Goal: Task Accomplishment & Management: Manage account settings

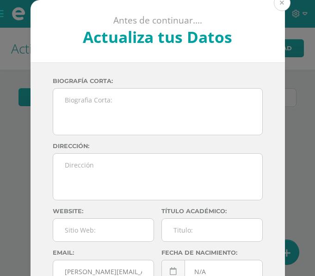
click at [282, 2] on button at bounding box center [281, 2] width 17 height 17
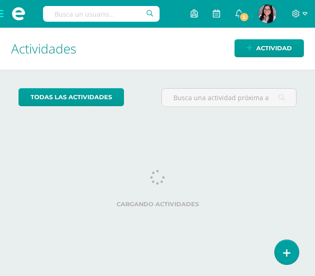
click at [6, 12] on span at bounding box center [18, 14] width 37 height 28
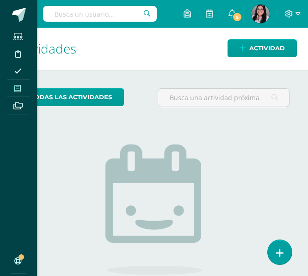
click at [12, 88] on span at bounding box center [17, 88] width 21 height 12
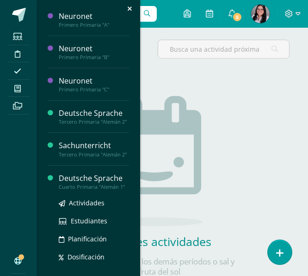
click at [69, 184] on div "Deutsche Sprache" at bounding box center [94, 178] width 70 height 11
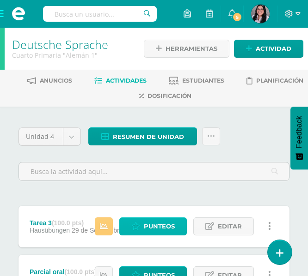
click at [158, 230] on span "Punteos" at bounding box center [159, 226] width 31 height 17
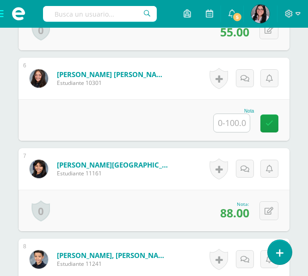
scroll to position [808, 0]
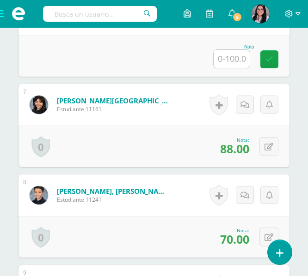
click at [231, 58] on input "text" at bounding box center [231, 59] width 36 height 18
type input "0"
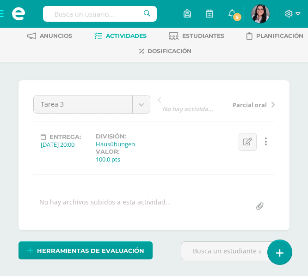
scroll to position [0, 0]
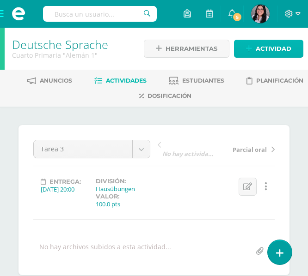
click at [248, 50] on icon at bounding box center [249, 49] width 6 height 8
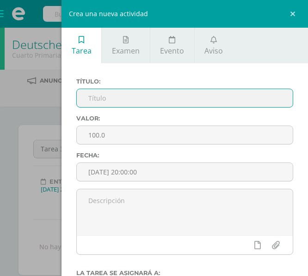
click at [140, 98] on input "text" at bounding box center [185, 98] width 216 height 18
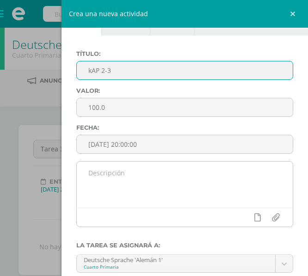
scroll to position [27, 0]
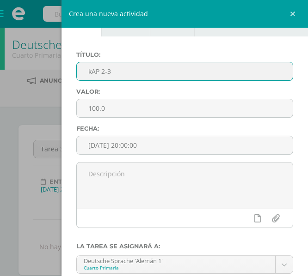
click at [92, 73] on input "kAP 2-3" at bounding box center [185, 71] width 216 height 18
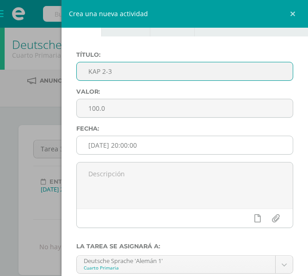
scroll to position [126, 0]
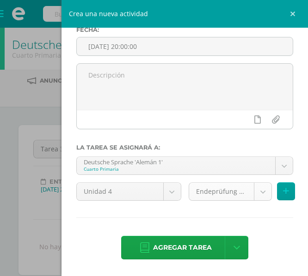
type input "KAP 2-3"
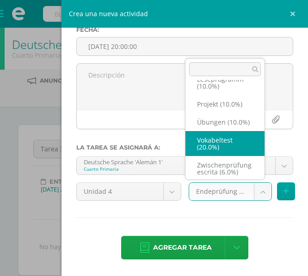
scroll to position [122, 0]
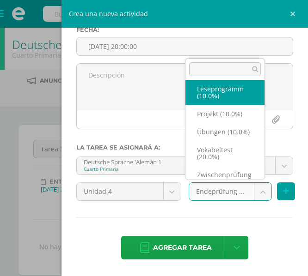
select select "233214"
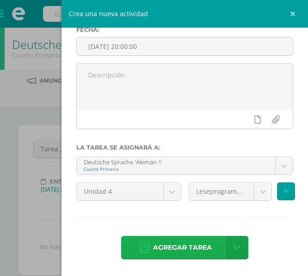
click at [186, 241] on span "Agregar tarea" at bounding box center [182, 248] width 59 height 23
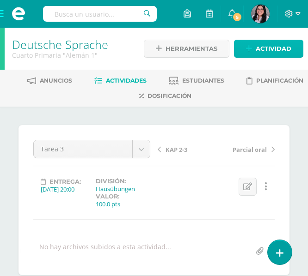
click at [272, 49] on span "Actividad" at bounding box center [273, 48] width 36 height 17
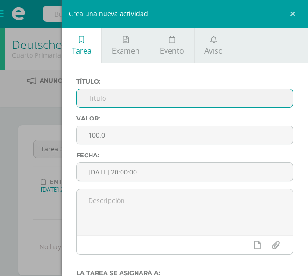
click at [199, 91] on input "text" at bounding box center [185, 98] width 216 height 18
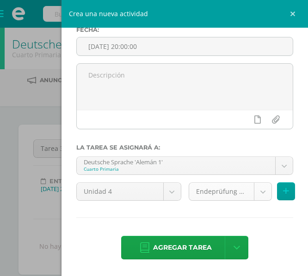
type input "Projekt oral 1"
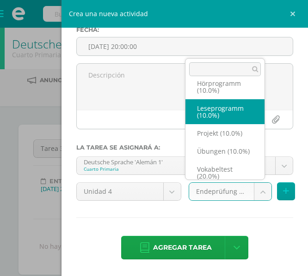
scroll to position [108, 0]
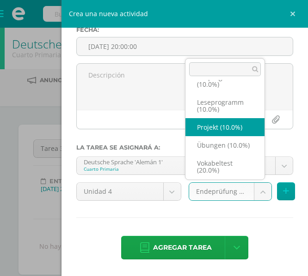
select select "233211"
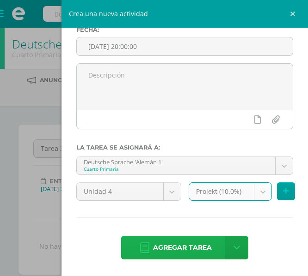
click at [200, 252] on span "Agregar tarea" at bounding box center [182, 248] width 59 height 23
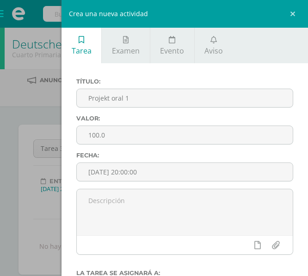
scroll to position [0, 0]
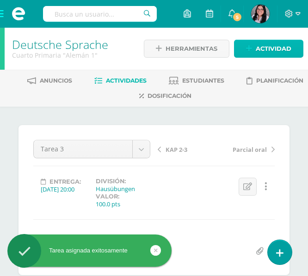
click at [268, 47] on span "Actividad" at bounding box center [273, 48] width 36 height 17
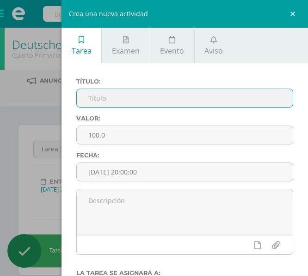
click at [180, 93] on input "text" at bounding box center [185, 98] width 216 height 18
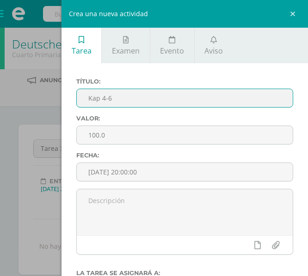
scroll to position [126, 0]
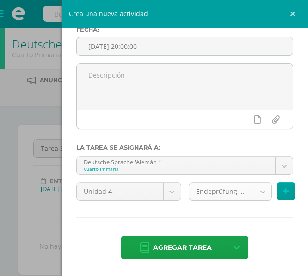
type input "Kap 4-6"
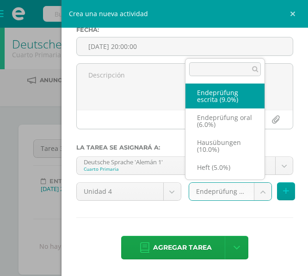
scroll to position [1, 0]
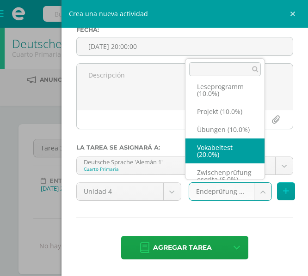
scroll to position [109, 0]
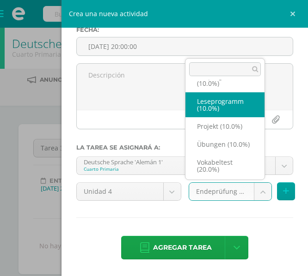
select select "233214"
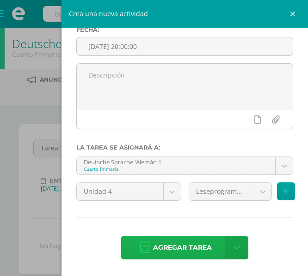
click at [203, 240] on span "Agregar tarea" at bounding box center [182, 248] width 59 height 23
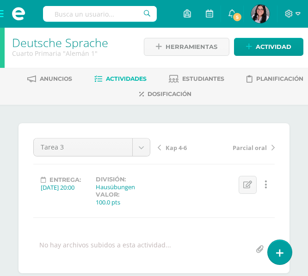
scroll to position [1, 0]
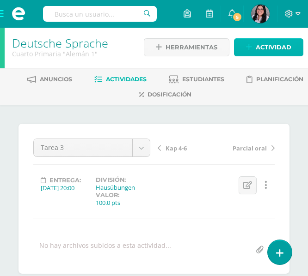
click at [278, 42] on span "Actividad" at bounding box center [273, 47] width 36 height 17
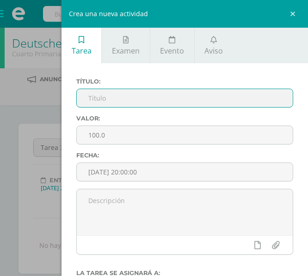
click at [163, 101] on input "text" at bounding box center [185, 98] width 216 height 18
type input "a"
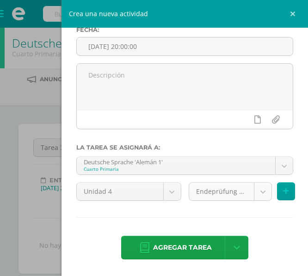
type input "Audio 2"
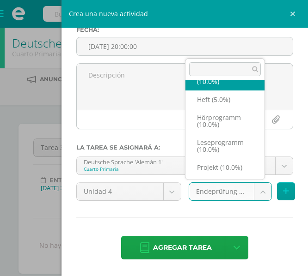
scroll to position [68, 0]
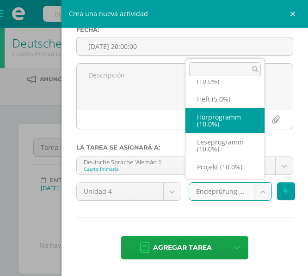
select select "233208"
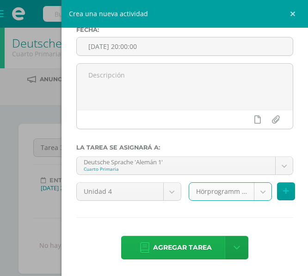
click at [184, 255] on span "Agregar tarea" at bounding box center [182, 248] width 59 height 23
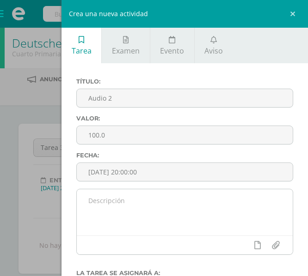
scroll to position [0, 0]
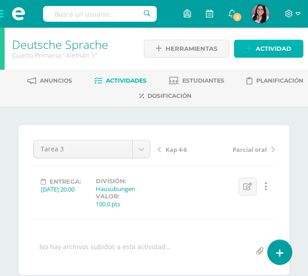
click at [273, 48] on span "Actividad" at bounding box center [273, 48] width 36 height 17
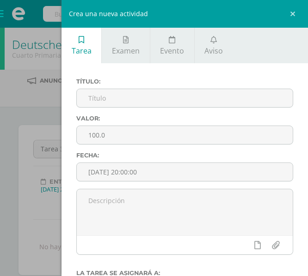
scroll to position [0, 0]
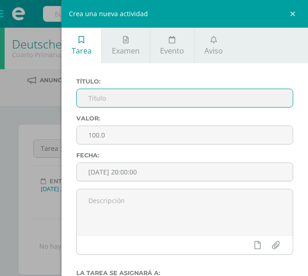
click at [165, 98] on input "text" at bounding box center [185, 98] width 216 height 18
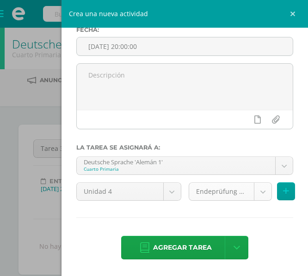
type input "Semana 4"
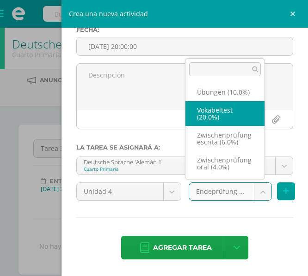
scroll to position [164, 0]
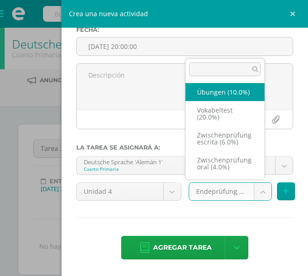
select select "233207"
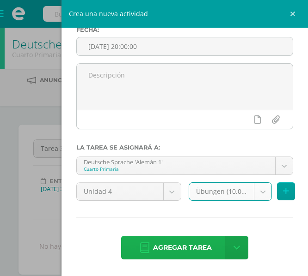
click at [181, 249] on span "Agregar tarea" at bounding box center [182, 248] width 59 height 23
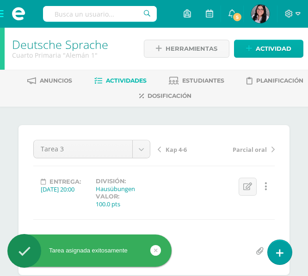
scroll to position [0, 0]
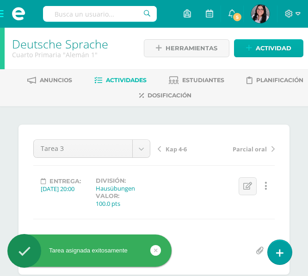
click at [267, 57] on div "Herramientas Detalle de asistencias Actividad" at bounding box center [223, 48] width 159 height 33
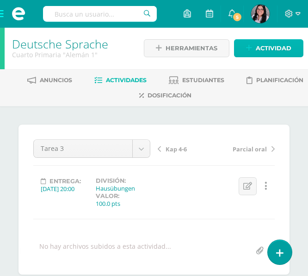
click at [254, 55] on link "Actividad" at bounding box center [268, 48] width 69 height 18
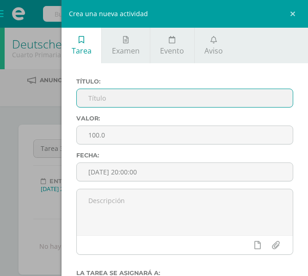
click at [154, 103] on input "text" at bounding box center [185, 98] width 216 height 18
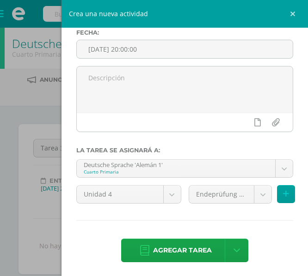
scroll to position [126, 0]
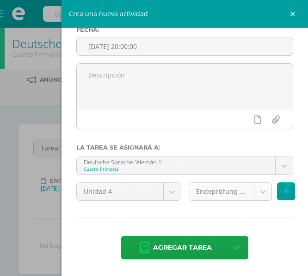
type input "Tarea 4"
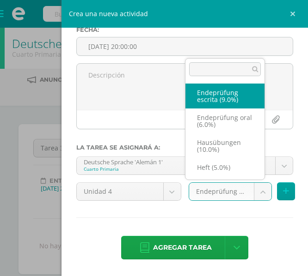
scroll to position [22, 0]
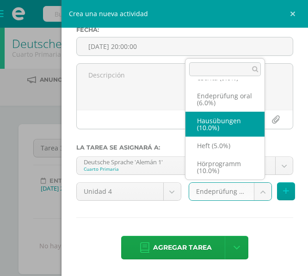
select select "233206"
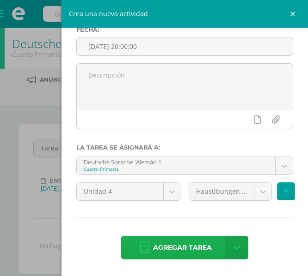
click at [190, 245] on span "Agregar tarea" at bounding box center [182, 248] width 59 height 23
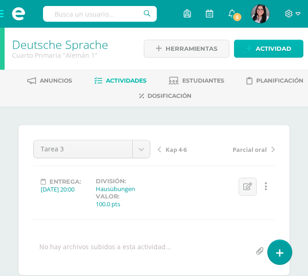
click at [254, 49] on link "Actividad" at bounding box center [268, 49] width 69 height 18
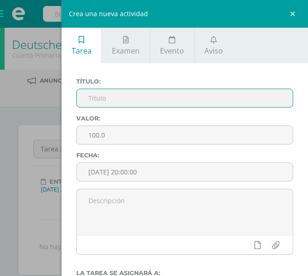
click at [113, 94] on input "text" at bounding box center [185, 98] width 216 height 18
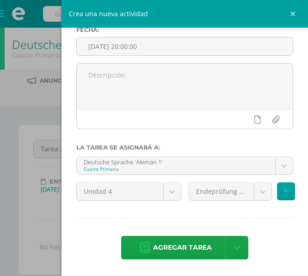
type input "Semana 5"
click at [218, 182] on div "Deutsche Sprache 'Alemán 1' Cuarto Primaria Neuronet 'A' Neuronet 'B' Neuronet …" at bounding box center [185, 170] width 224 height 26
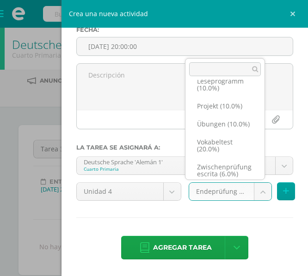
scroll to position [131, 0]
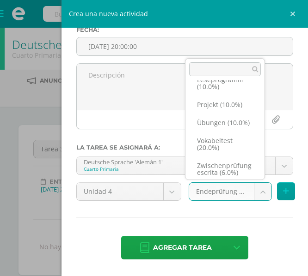
select select "233207"
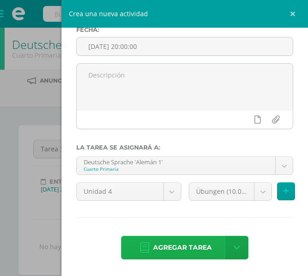
click at [187, 242] on span "Agregar tarea" at bounding box center [182, 248] width 59 height 23
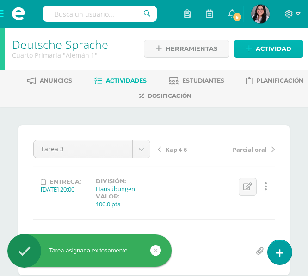
click at [274, 53] on span "Actividad" at bounding box center [273, 48] width 36 height 17
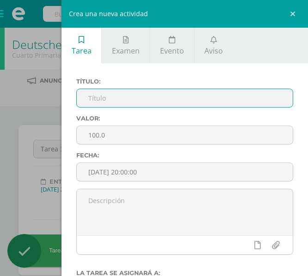
click at [182, 98] on input "text" at bounding box center [185, 98] width 216 height 18
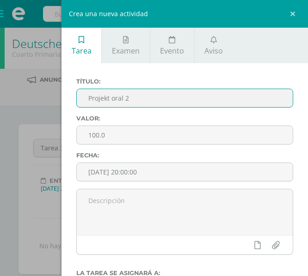
scroll to position [126, 0]
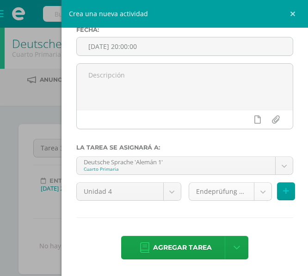
type input "Projekt oral 2"
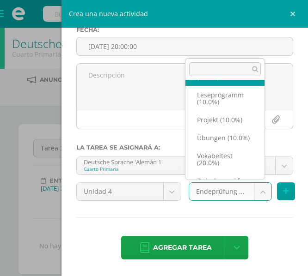
scroll to position [120, 0]
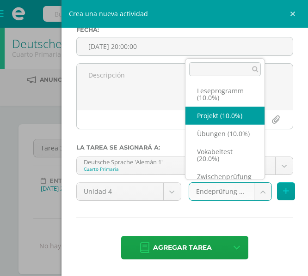
select select "233211"
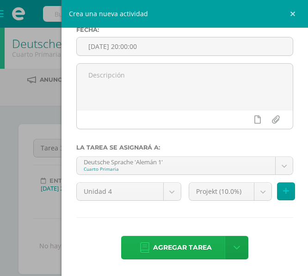
click at [173, 238] on span "Agregar tarea" at bounding box center [182, 248] width 59 height 23
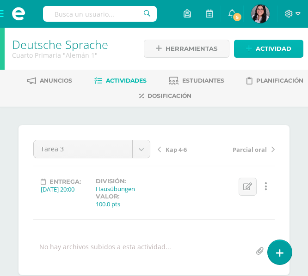
click at [253, 54] on link "Actividad" at bounding box center [268, 49] width 69 height 18
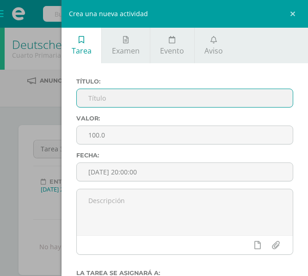
click at [182, 97] on input "text" at bounding box center [185, 98] width 216 height 18
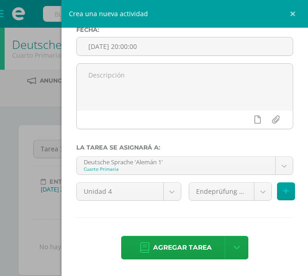
type input "KAP 7-10"
click at [223, 179] on div "Deutsche Sprache 'Alemán 1' Cuarto Primaria Neuronet 'A' Neuronet 'B' Neuronet …" at bounding box center [185, 170] width 224 height 26
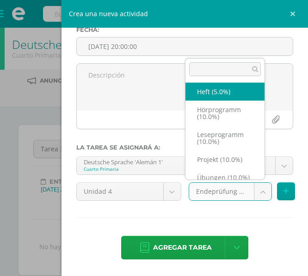
scroll to position [76, 0]
select select "233214"
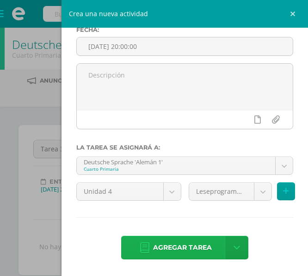
click at [181, 245] on span "Agregar tarea" at bounding box center [182, 248] width 59 height 23
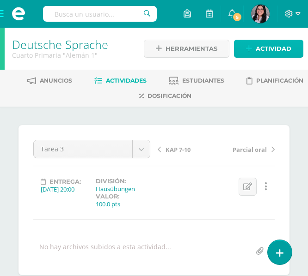
click at [271, 57] on link "Actividad" at bounding box center [268, 49] width 69 height 18
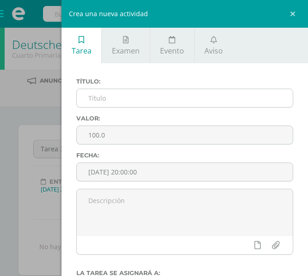
click at [110, 97] on input "text" at bounding box center [185, 98] width 216 height 18
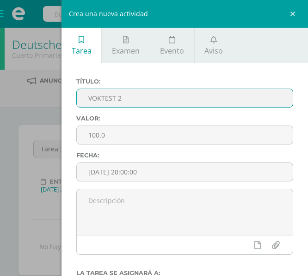
scroll to position [126, 0]
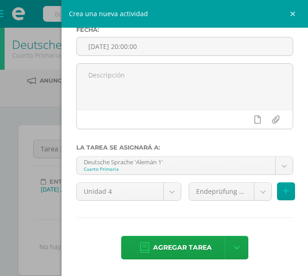
type input "VOKTEST 2"
click at [222, 202] on div "Endeprüfung escrita (9.0%) Endeprüfung escrita (9.0%) Endeprüfung oral (6.0%) H…" at bounding box center [241, 195] width 112 height 26
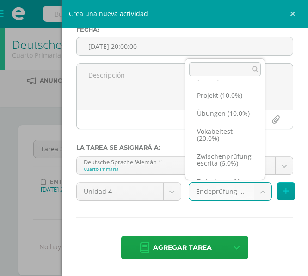
scroll to position [142, 0]
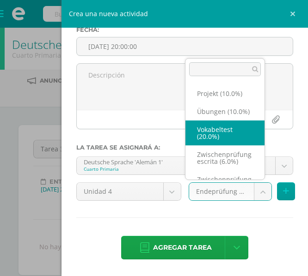
select select "233210"
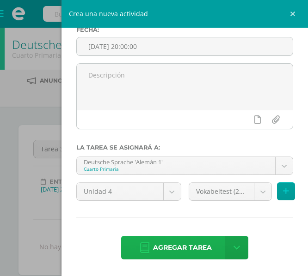
click at [186, 248] on span "Agregar tarea" at bounding box center [182, 248] width 59 height 23
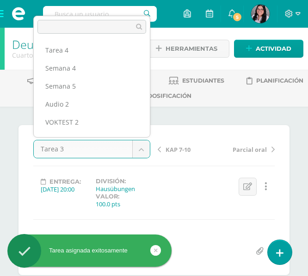
click at [144, 142] on body "Tarea asignada exitosamente Estudiantes Disciplina Asistencia Mis cursos Archiv…" at bounding box center [154, 197] width 308 height 394
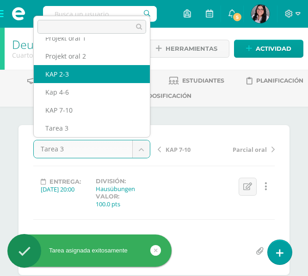
select select "/dashboard/teacher/grade-activity/238276/"
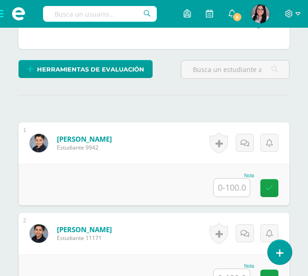
scroll to position [227, 0]
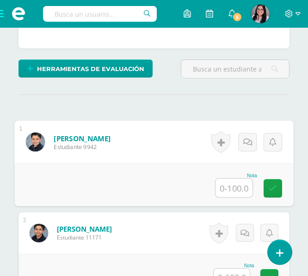
click at [230, 189] on input "text" at bounding box center [233, 188] width 37 height 18
type input "90"
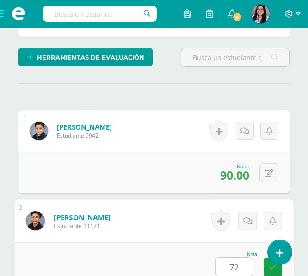
type input "72"
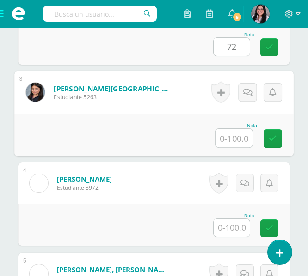
type input "7"
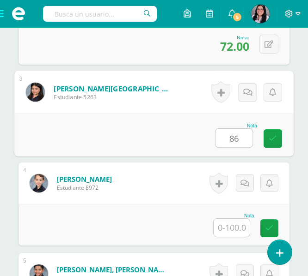
type input "86"
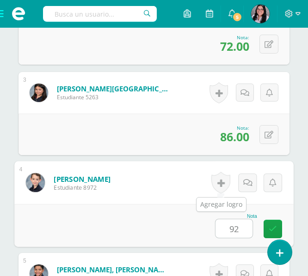
type input "92"
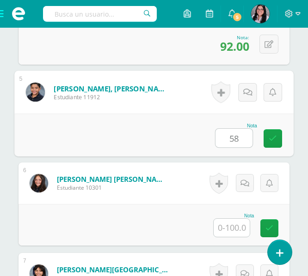
type input "58"
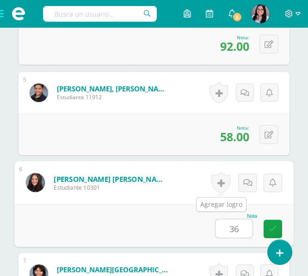
type input "36"
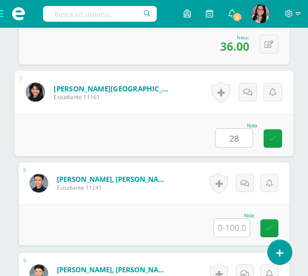
type input "28"
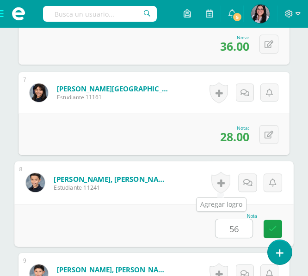
type input "56"
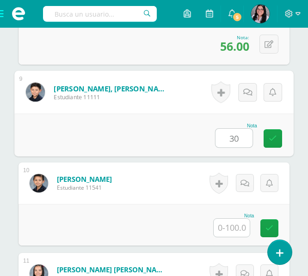
type input "30"
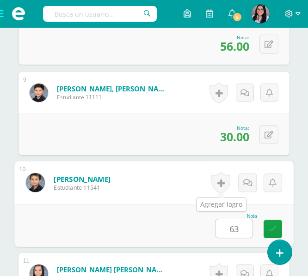
type input "63"
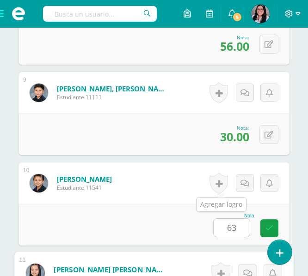
scroll to position [1182, 0]
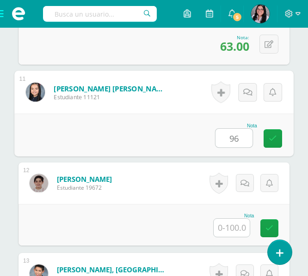
type input "96"
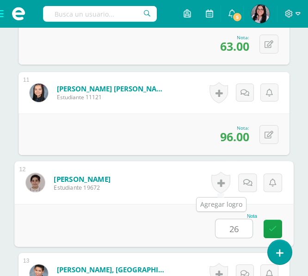
type input "26"
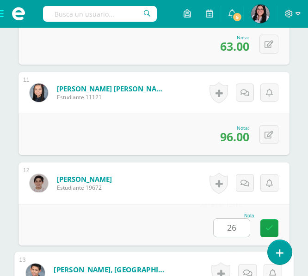
scroll to position [1363, 0]
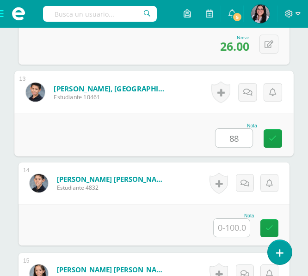
type input "88"
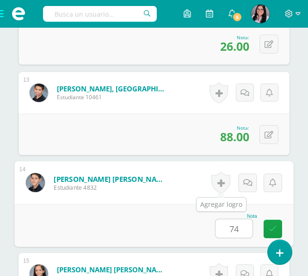
type input "74"
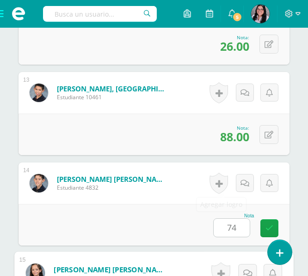
scroll to position [1544, 0]
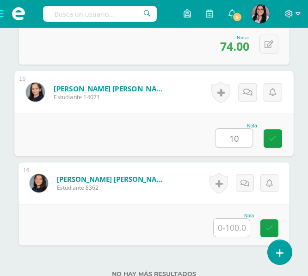
type input "10"
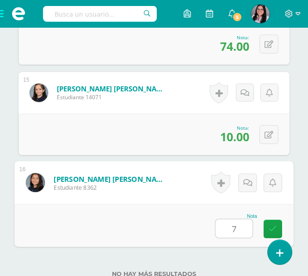
type input "78"
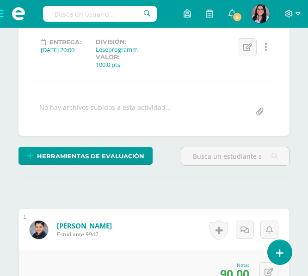
scroll to position [0, 0]
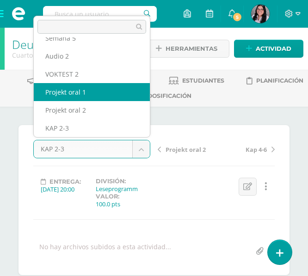
select select "/dashboard/teacher/grade-activity/238277/"
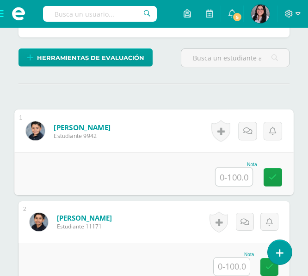
scroll to position [238, 0]
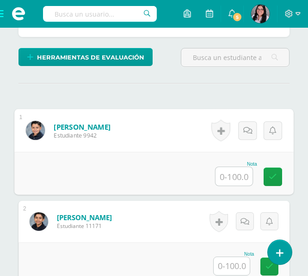
click at [241, 173] on input "text" at bounding box center [233, 176] width 37 height 18
type input "90"
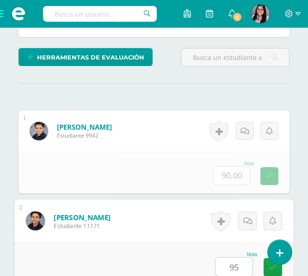
type input "95"
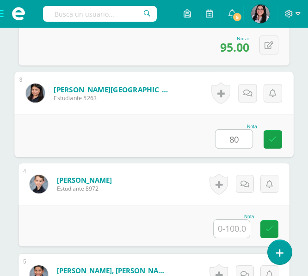
type input "80"
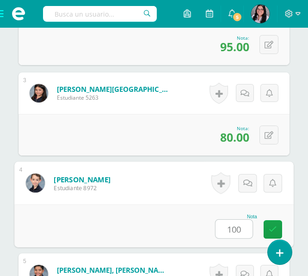
type input "100"
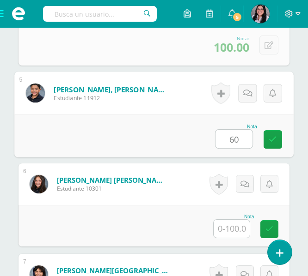
type input "60"
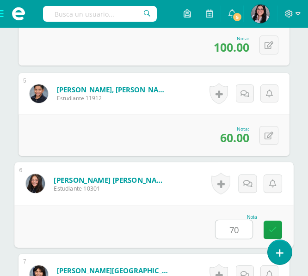
type input "70"
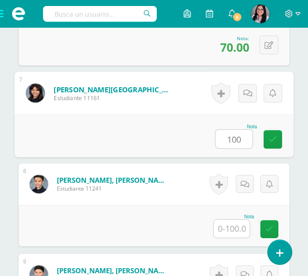
type input "100"
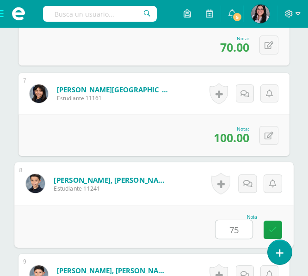
type input "75"
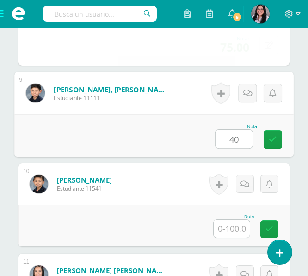
type input "40"
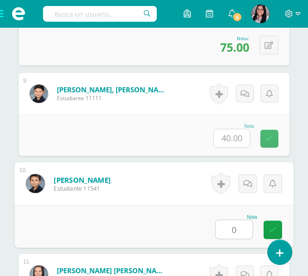
type input "0"
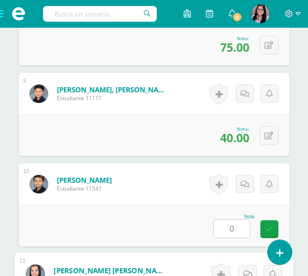
scroll to position [1181, 0]
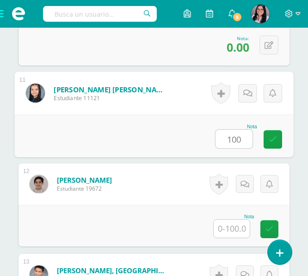
type input "100"
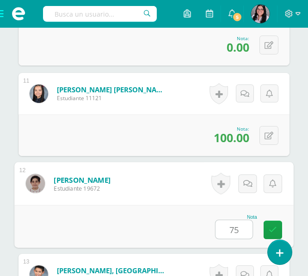
type input "75"
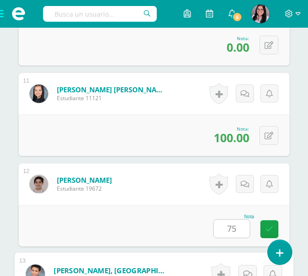
scroll to position [1362, 0]
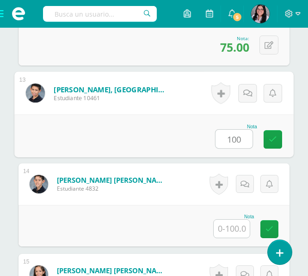
type input "100"
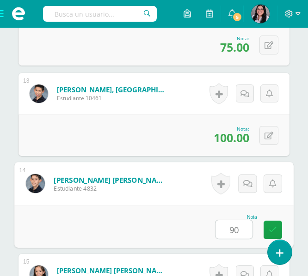
type input "90"
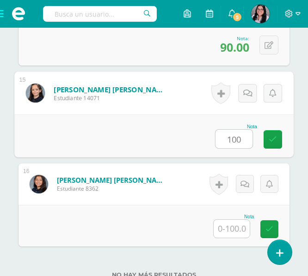
type input "100"
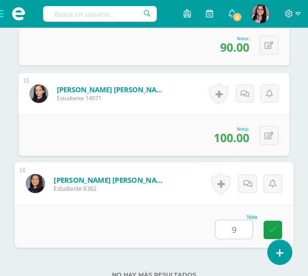
type input "90"
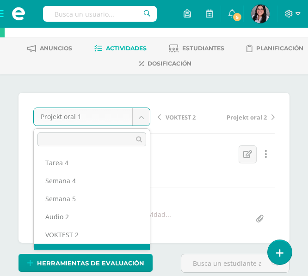
scroll to position [12, 0]
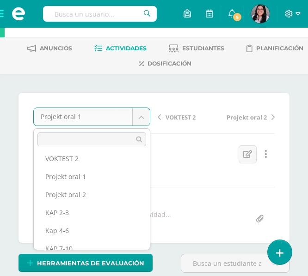
scroll to position [86, 0]
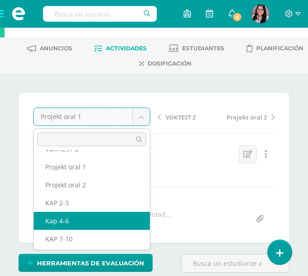
select select "/dashboard/teacher/grade-activity/238278/"
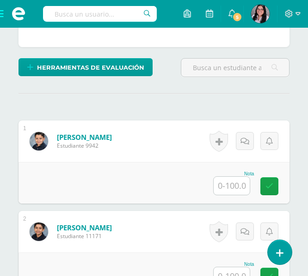
scroll to position [230, 0]
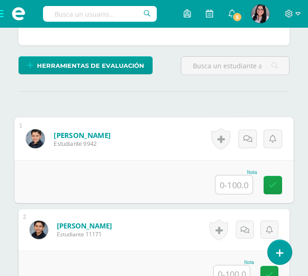
click at [239, 188] on input "text" at bounding box center [233, 185] width 37 height 18
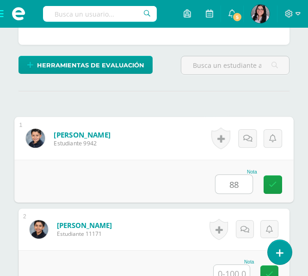
type input "88"
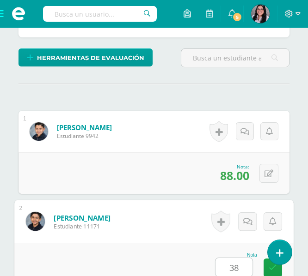
type input "38"
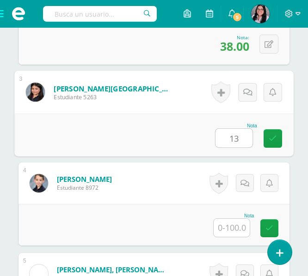
type input "13"
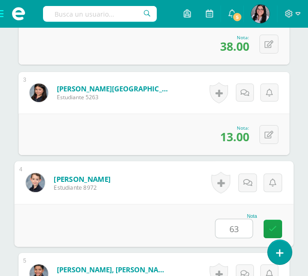
type input "63"
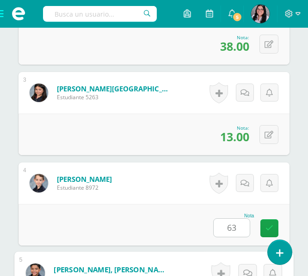
scroll to position [639, 0]
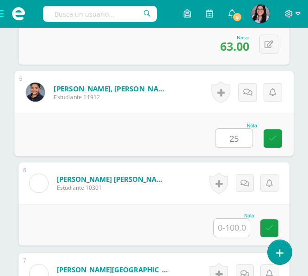
type input "25"
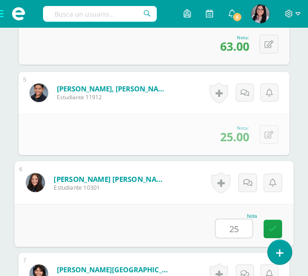
type input "25"
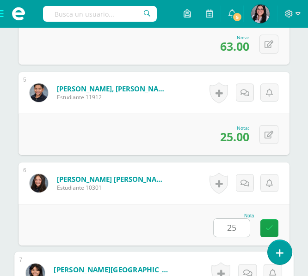
scroll to position [820, 0]
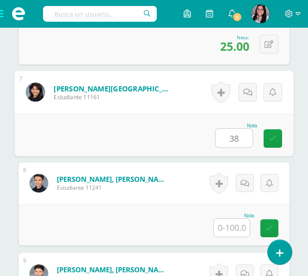
type input "38"
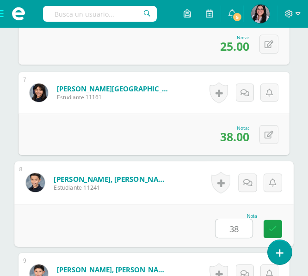
type input "38"
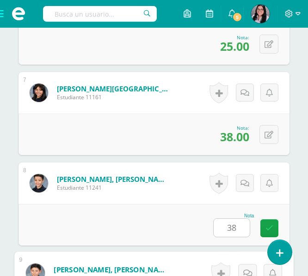
scroll to position [1001, 0]
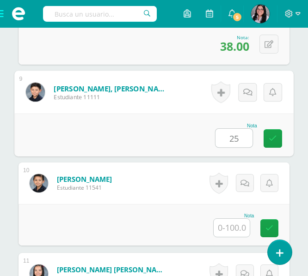
type input "25"
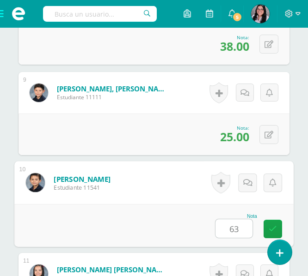
type input "63"
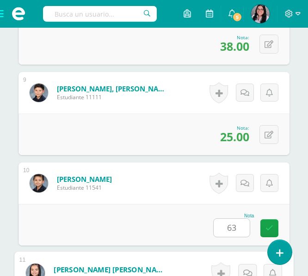
scroll to position [1182, 0]
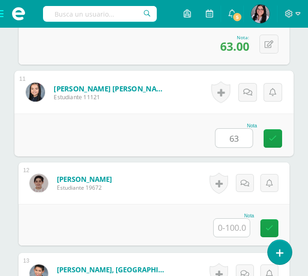
type input "63"
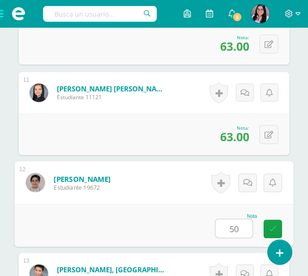
type input "50"
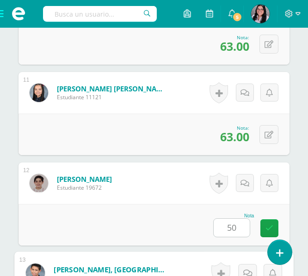
scroll to position [1363, 0]
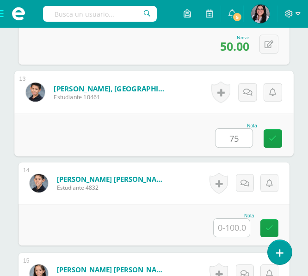
type input "75"
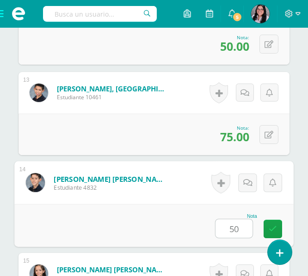
type input "50"
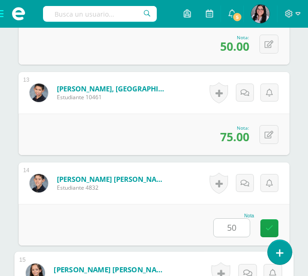
scroll to position [1544, 0]
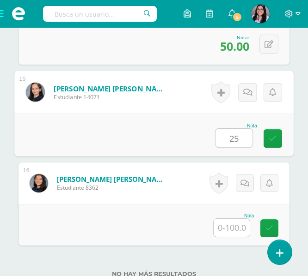
type input "25"
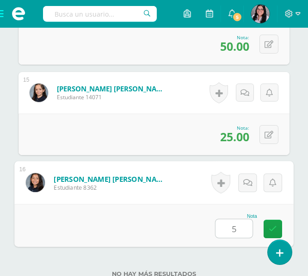
type input "50"
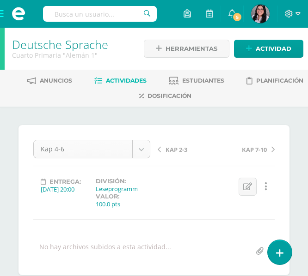
scroll to position [66, 0]
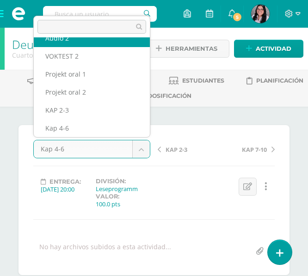
scroll to position [58, 0]
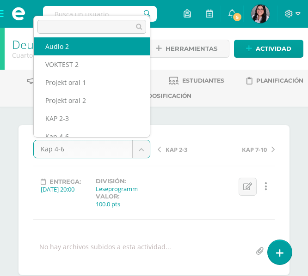
select select "/dashboard/teacher/grade-activity/238279/"
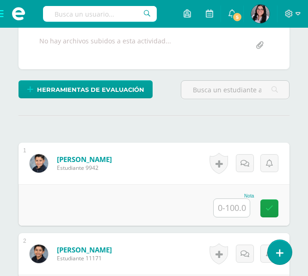
scroll to position [207, 0]
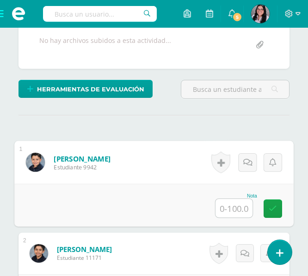
click at [227, 202] on input "text" at bounding box center [233, 208] width 37 height 18
type input "63"
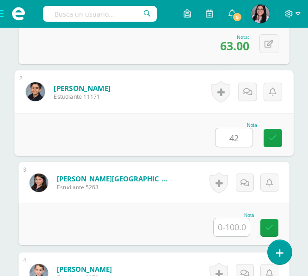
type input "42"
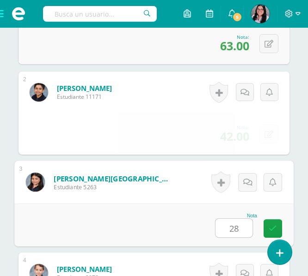
type input "28"
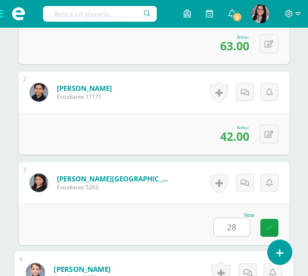
scroll to position [548, 0]
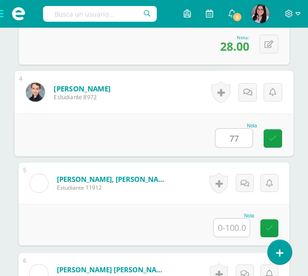
type input "77"
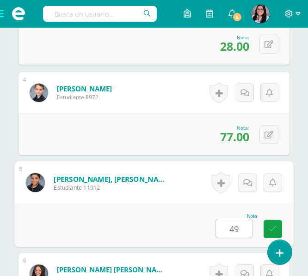
type input "49"
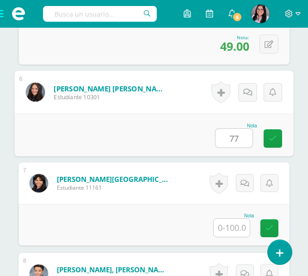
type input "77"
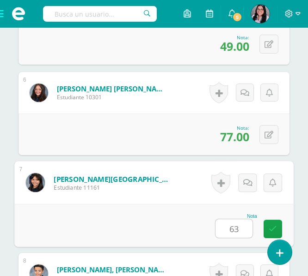
type input "63"
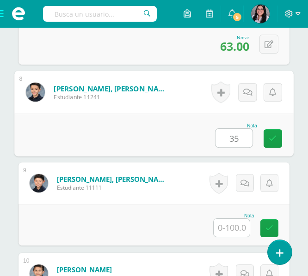
type input "35"
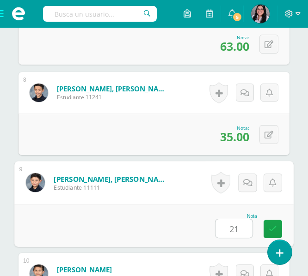
type input "21"
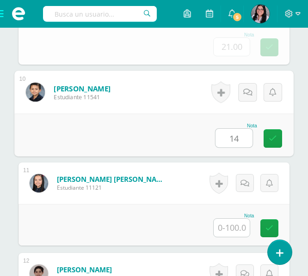
type input "14"
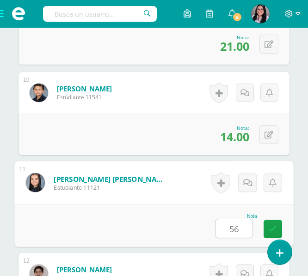
type input "56"
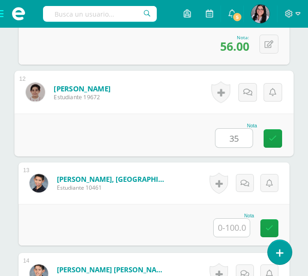
type input "35"
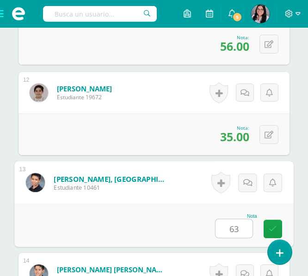
type input "63"
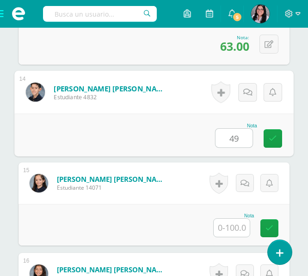
type input "49"
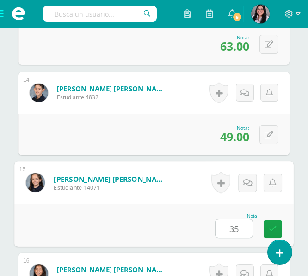
type input "35"
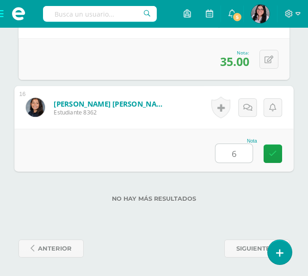
type input "63"
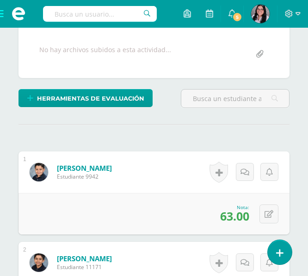
scroll to position [0, 0]
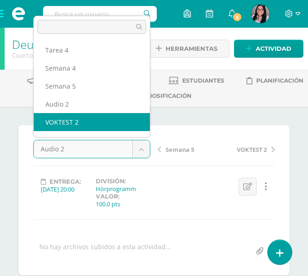
scroll to position [12, 0]
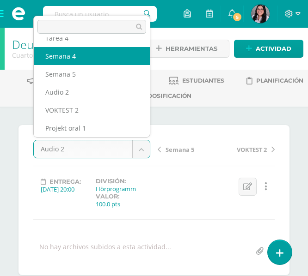
select select "/dashboard/teacher/grade-activity/238280/"
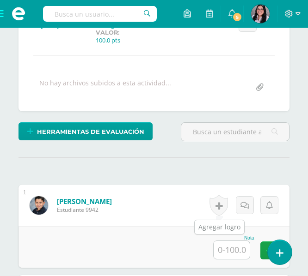
scroll to position [164, 0]
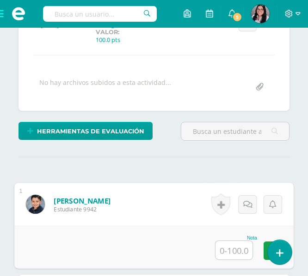
click at [230, 252] on input "text" at bounding box center [233, 250] width 37 height 18
type input "82"
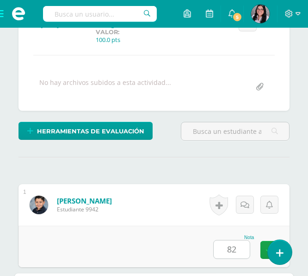
scroll to position [366, 0]
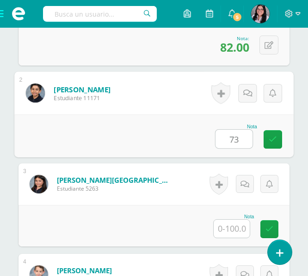
type input "73"
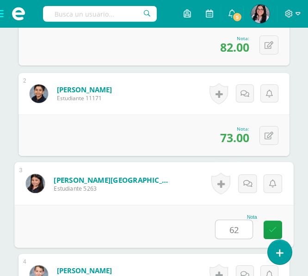
type input "62"
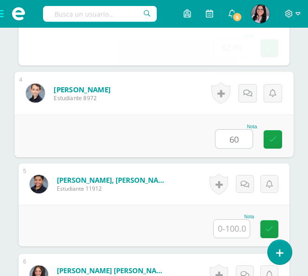
type input "60"
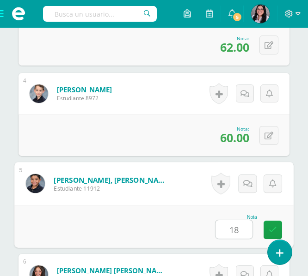
type input "18"
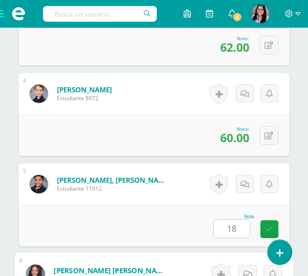
scroll to position [729, 0]
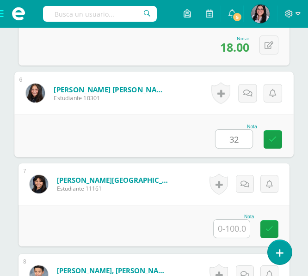
type input "32"
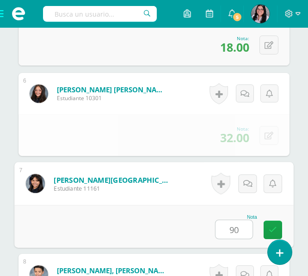
type input "90"
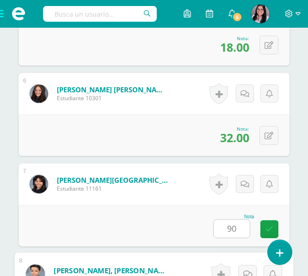
scroll to position [910, 0]
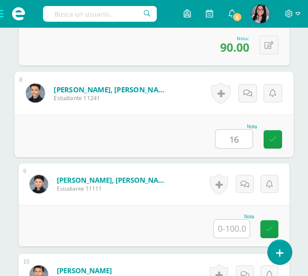
type input "16"
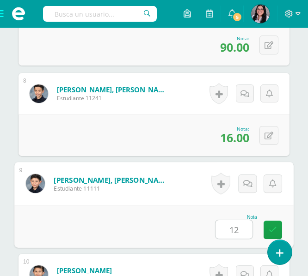
type input "12"
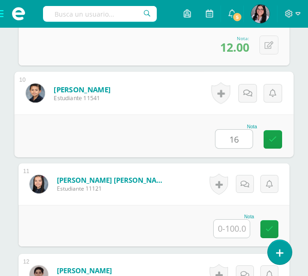
type input "16"
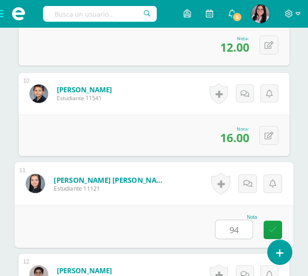
type input "94"
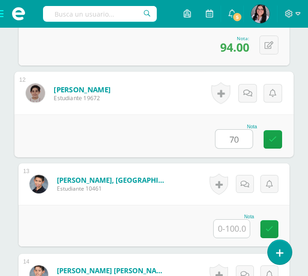
type input "70"
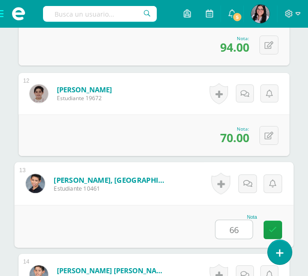
type input "66"
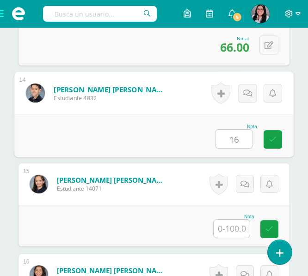
type input "16"
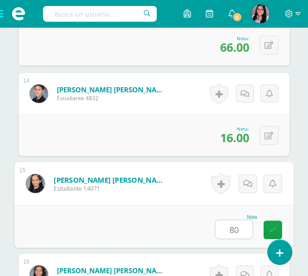
type input "80"
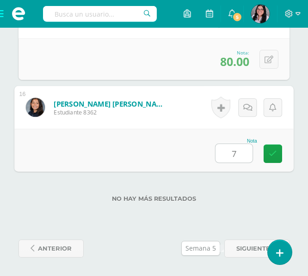
type input "72"
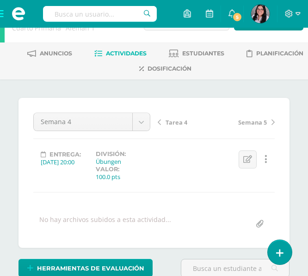
scroll to position [0, 0]
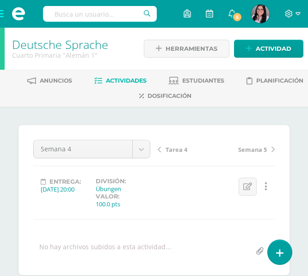
click at [176, 152] on span "Tarea 4" at bounding box center [176, 150] width 22 height 8
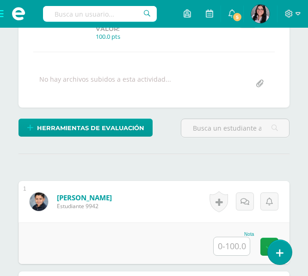
scroll to position [168, 0]
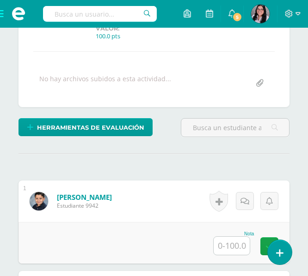
click at [238, 245] on input "text" at bounding box center [231, 246] width 36 height 18
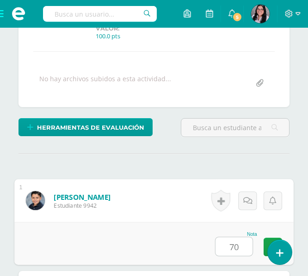
type input "70"
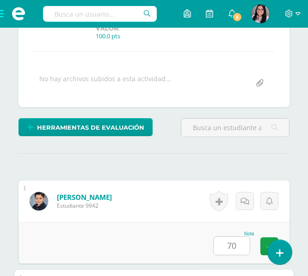
scroll to position [367, 0]
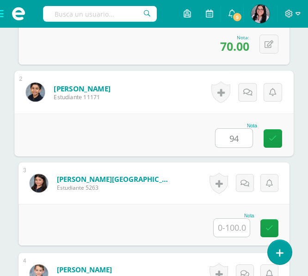
type input "94"
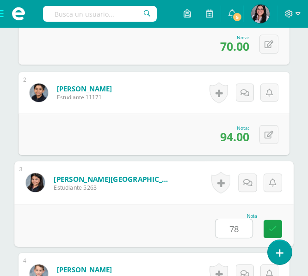
type input "78"
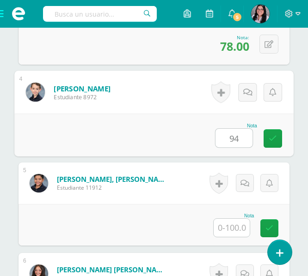
type input "94"
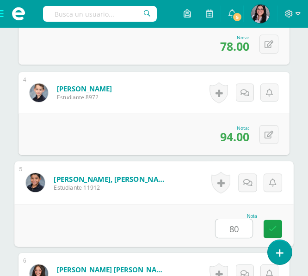
type input "80"
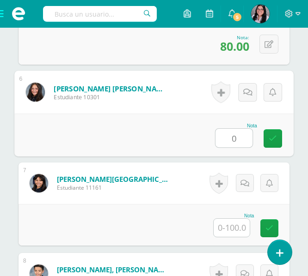
type input "0"
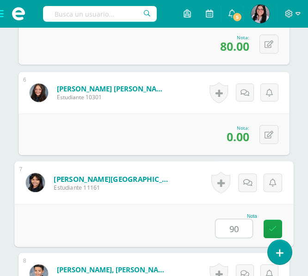
type input "90"
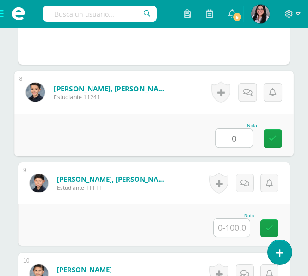
type input "0"
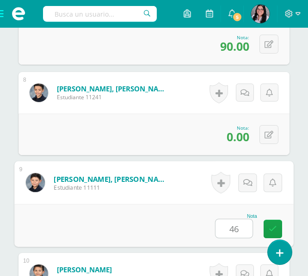
type input "46"
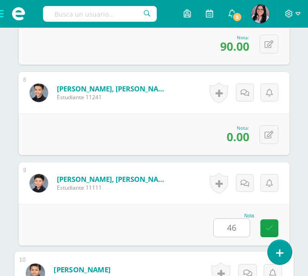
scroll to position [1092, 0]
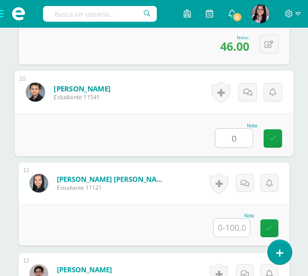
type input "0"
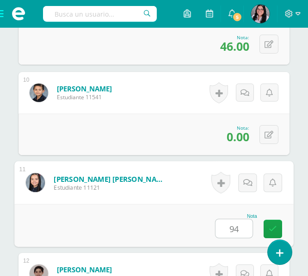
type input "94"
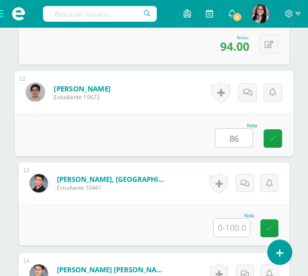
type input "86"
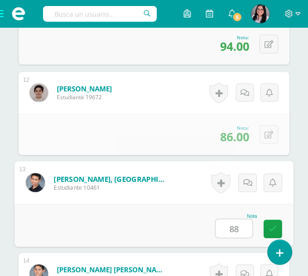
type input "88"
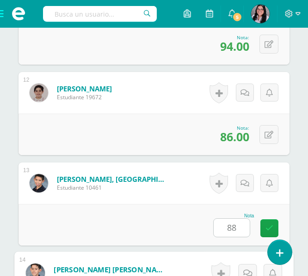
scroll to position [1454, 0]
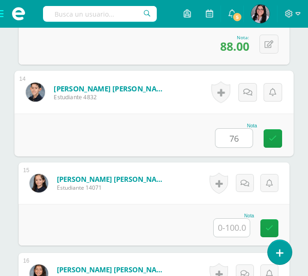
type input "76"
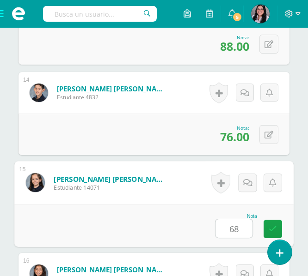
type input "68"
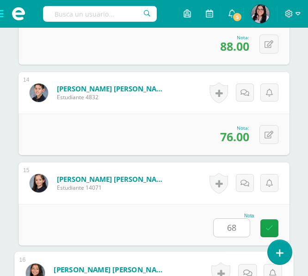
scroll to position [1620, 0]
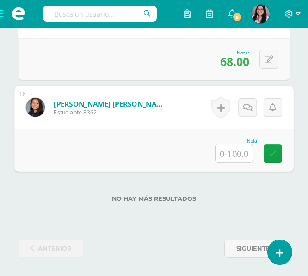
type input "0"
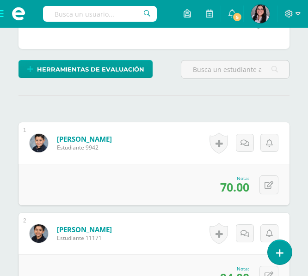
scroll to position [0, 0]
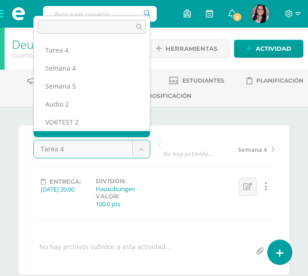
scroll to position [12, 0]
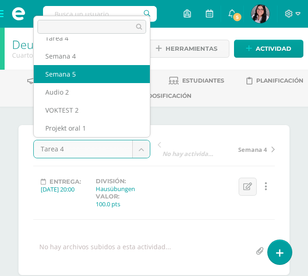
select select "/dashboard/teacher/grade-activity/238282/"
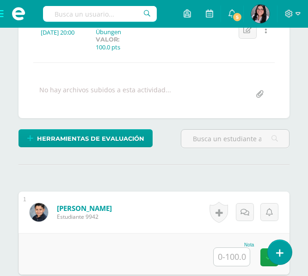
scroll to position [155, 0]
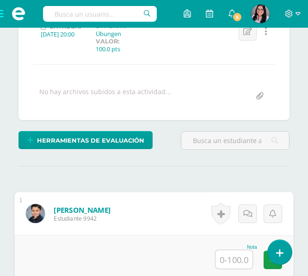
click at [224, 256] on input "text" at bounding box center [233, 259] width 37 height 18
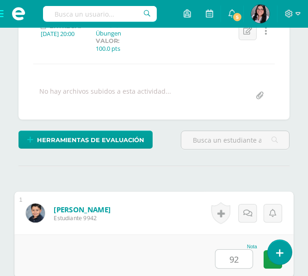
type input "92"
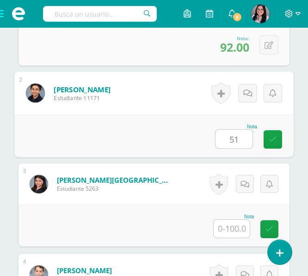
type input "51"
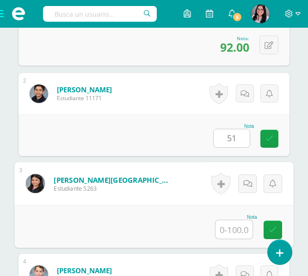
type input "5"
type input "43"
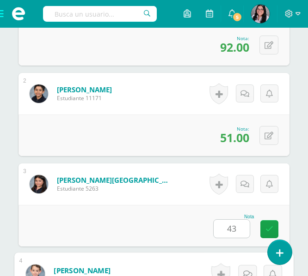
scroll to position [547, 0]
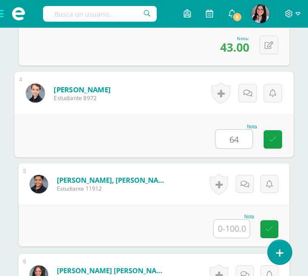
type input "64"
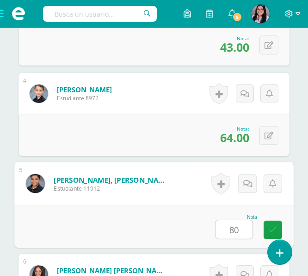
type input "80"
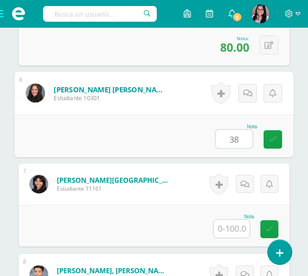
type input "38"
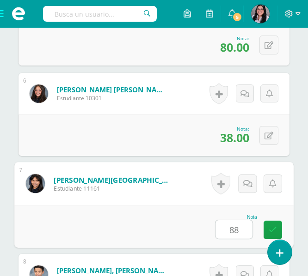
type input "88"
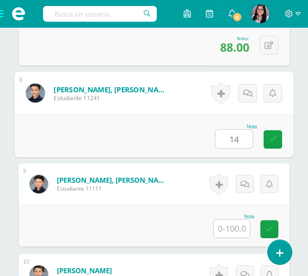
type input "14"
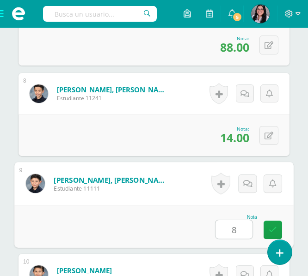
type input "8"
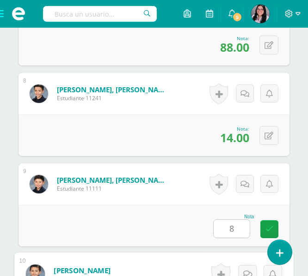
scroll to position [1091, 0]
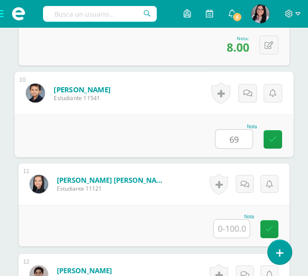
type input "69"
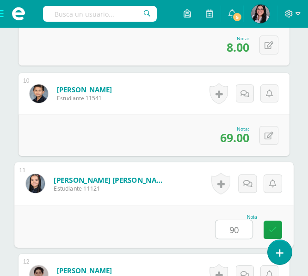
type input "90"
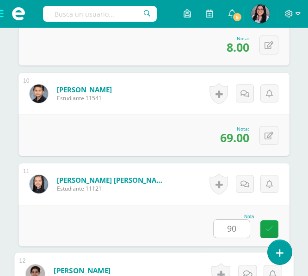
scroll to position [1272, 0]
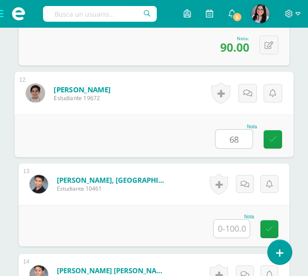
type input "68"
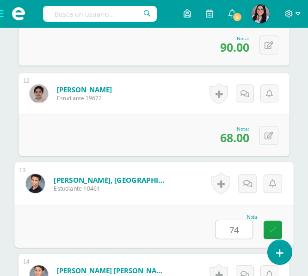
type input "74"
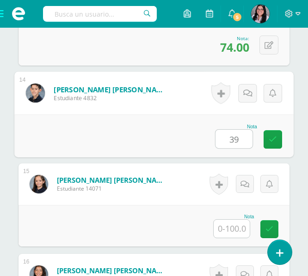
type input "39"
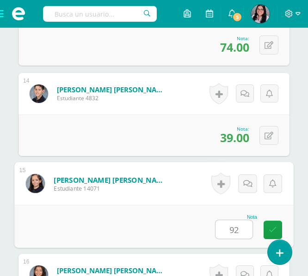
type input "92"
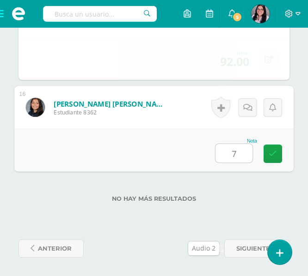
type input "74"
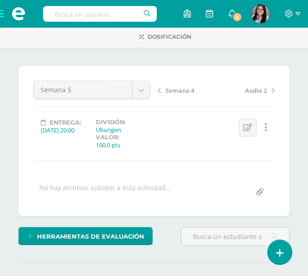
scroll to position [0, 0]
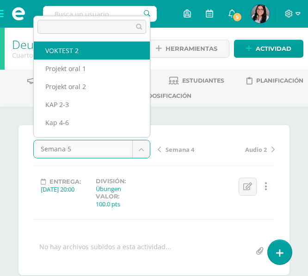
scroll to position [72, 0]
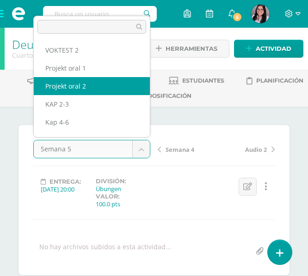
select select "/dashboard/teacher/grade-activity/238283/"
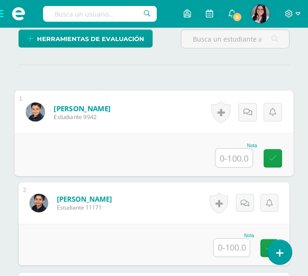
click at [227, 163] on input "text" at bounding box center [233, 158] width 37 height 18
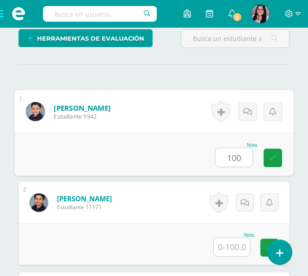
type input "100"
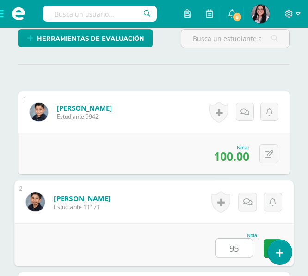
type input "95"
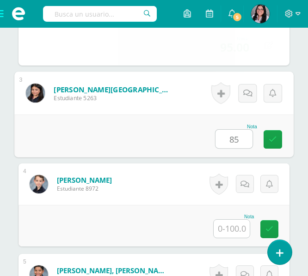
type input "85"
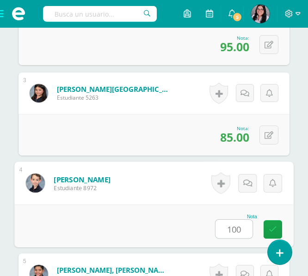
type input "100"
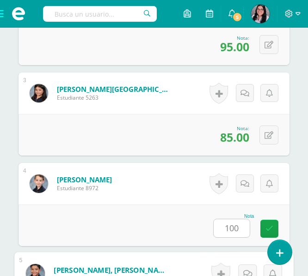
scroll to position [638, 0]
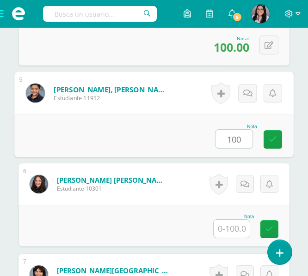
type input "100"
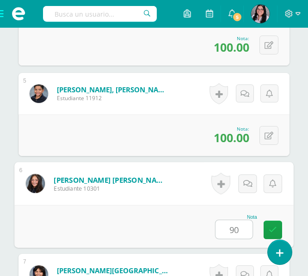
type input "90"
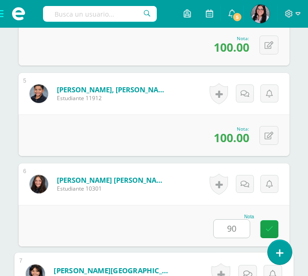
scroll to position [819, 0]
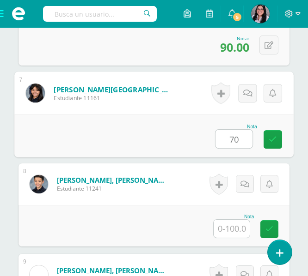
type input "70"
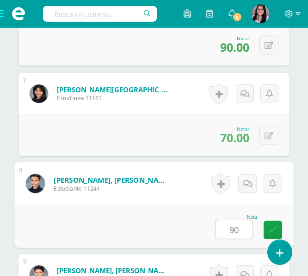
type input "90"
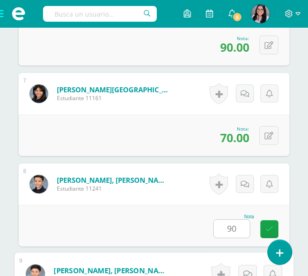
scroll to position [1000, 0]
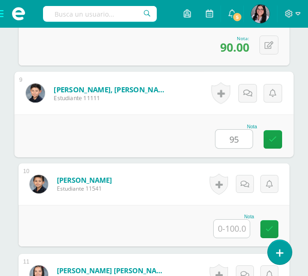
type input "95"
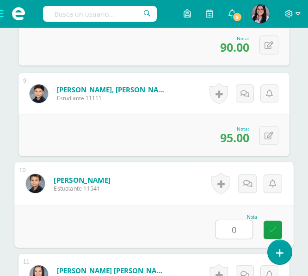
type input "0"
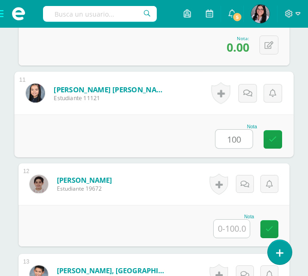
type input "100"
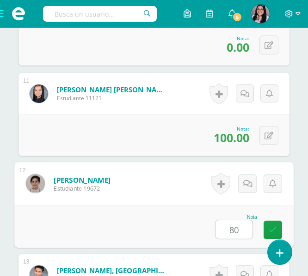
type input "80"
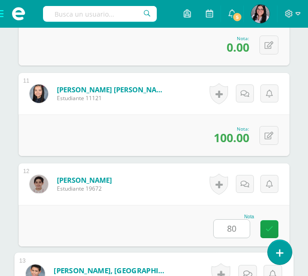
scroll to position [1362, 0]
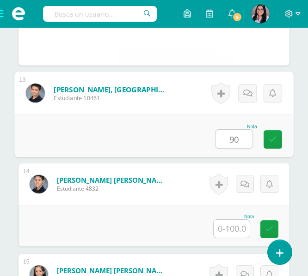
type input "90"
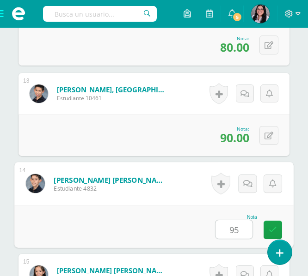
type input "95"
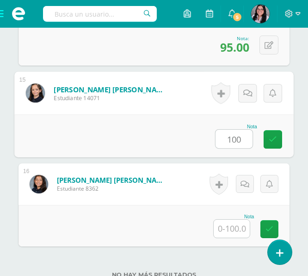
type input "100"
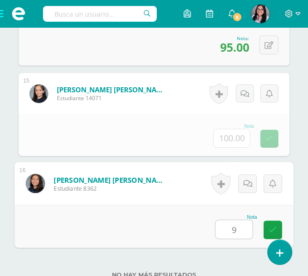
type input "90"
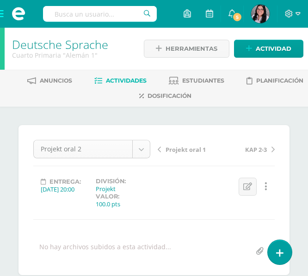
scroll to position [30, 0]
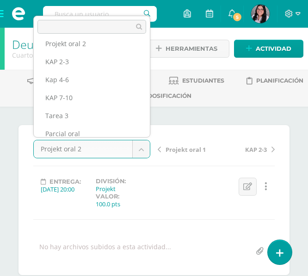
scroll to position [122, 0]
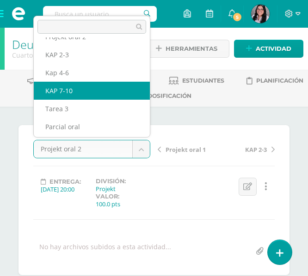
select select "/dashboard/teacher/grade-activity/238284/"
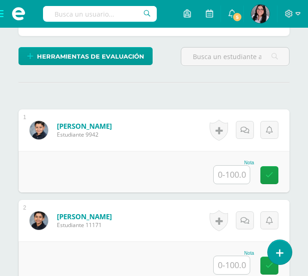
scroll to position [241, 0]
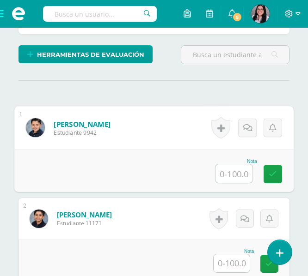
click at [221, 169] on input "text" at bounding box center [233, 173] width 37 height 18
type input "48"
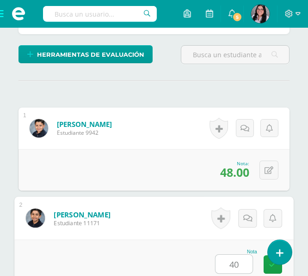
type input "40"
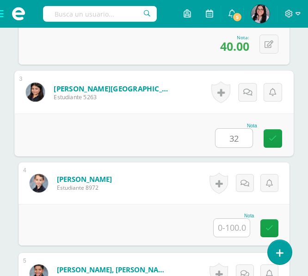
type input "32"
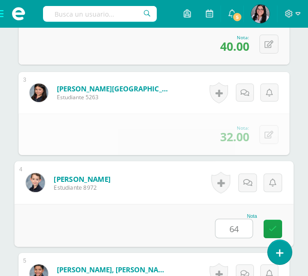
type input "64"
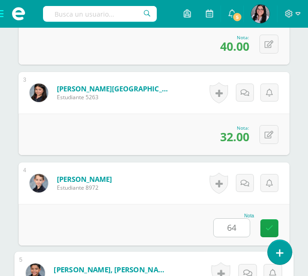
scroll to position [639, 0]
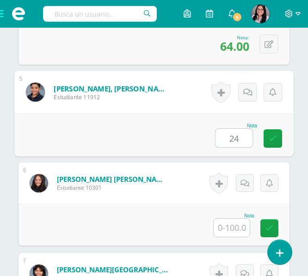
type input "24"
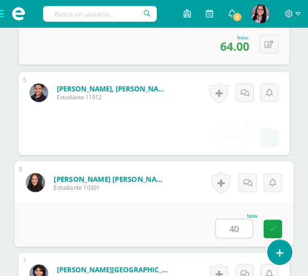
type input "40"
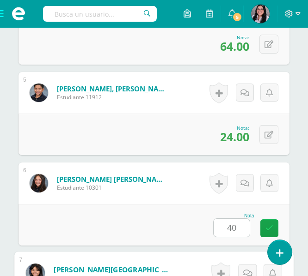
scroll to position [820, 0]
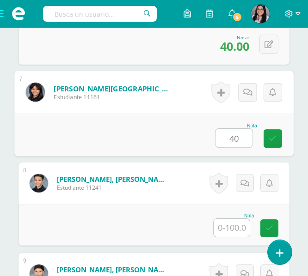
type input "40"
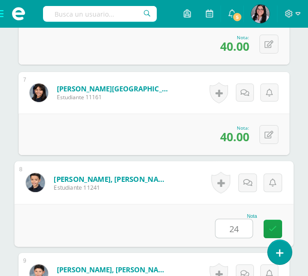
type input "24"
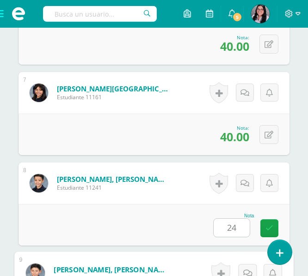
scroll to position [1001, 0]
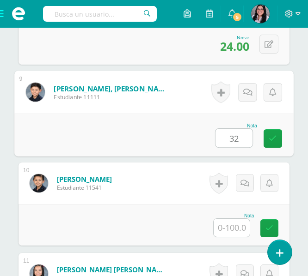
type input "32"
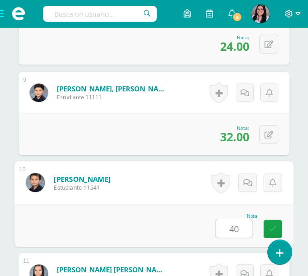
type input "40"
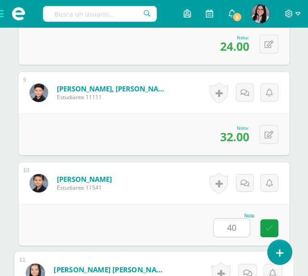
scroll to position [1182, 0]
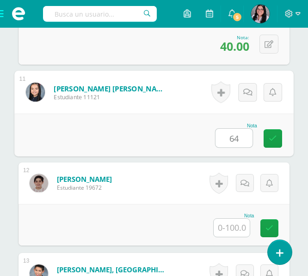
type input "64"
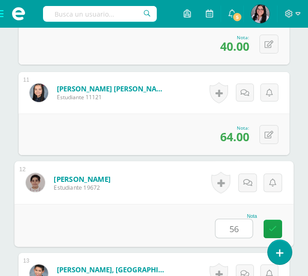
type input "56"
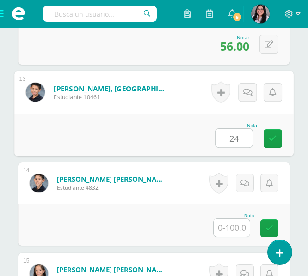
type input "24"
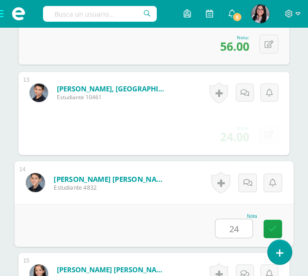
type input "24"
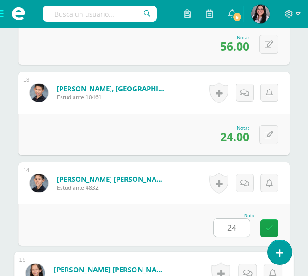
scroll to position [1544, 0]
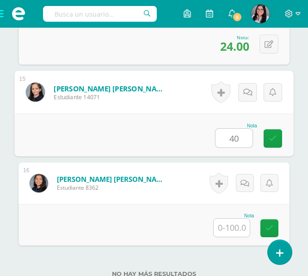
type input "40"
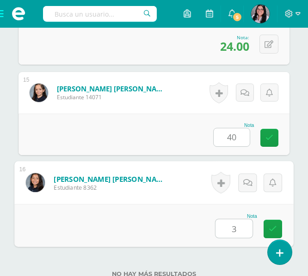
type input "32"
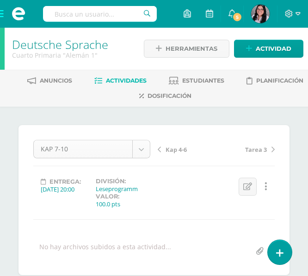
scroll to position [84, 0]
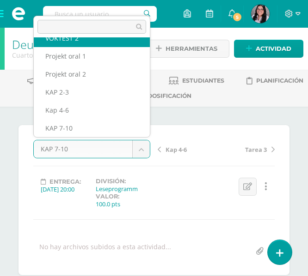
scroll to position [76, 0]
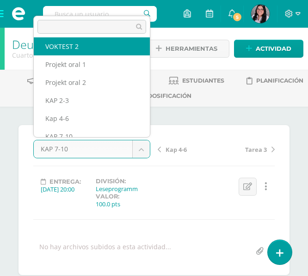
select select "/dashboard/teacher/grade-activity/238285/"
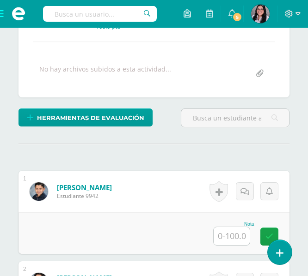
scroll to position [179, 0]
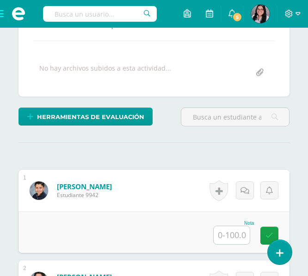
click at [237, 225] on div "Nota" at bounding box center [233, 223] width 41 height 5
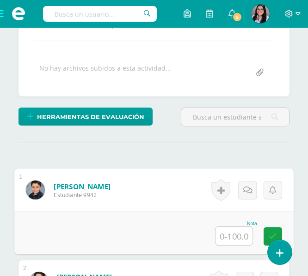
click at [237, 235] on input "text" at bounding box center [233, 236] width 37 height 18
type input "80"
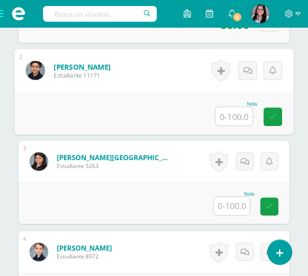
scroll to position [392, 0]
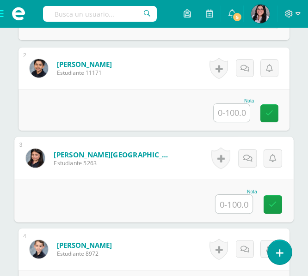
click at [231, 206] on input "text" at bounding box center [233, 204] width 37 height 18
type input "54"
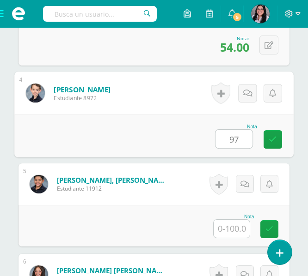
type input "97"
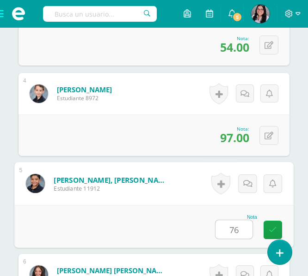
type input "76"
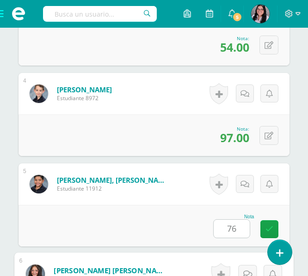
scroll to position [729, 0]
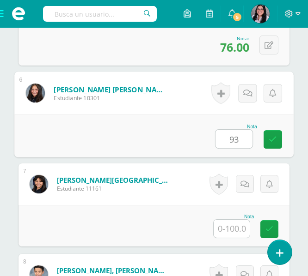
type input "93"
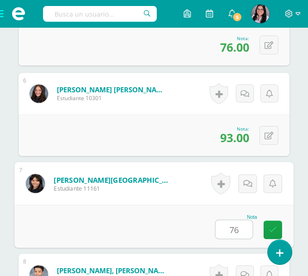
type input "76"
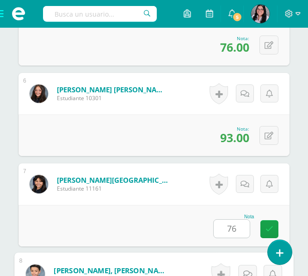
scroll to position [910, 0]
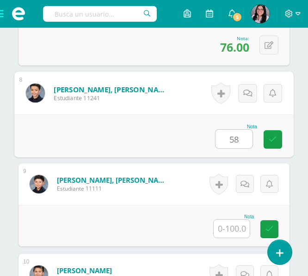
type input "58"
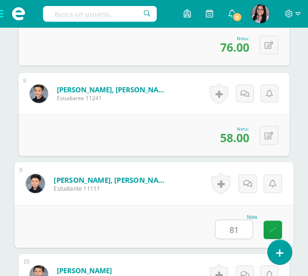
type input "81"
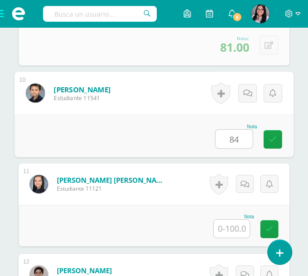
type input "84"
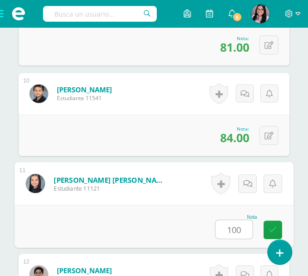
type input "100"
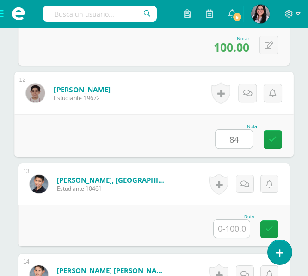
type input "84"
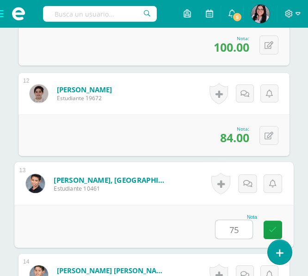
type input "75"
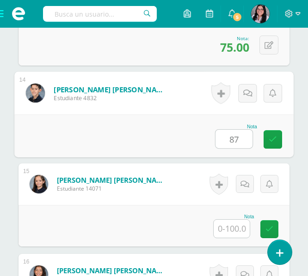
type input "87"
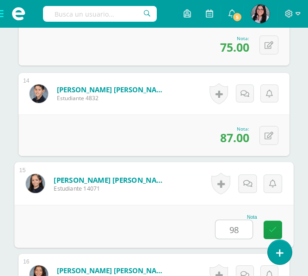
type input "98"
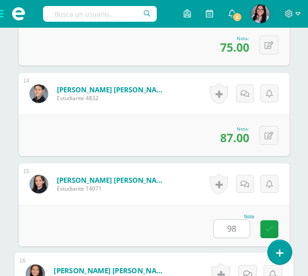
scroll to position [1620, 0]
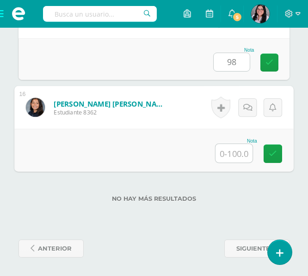
type input "7"
type input "87"
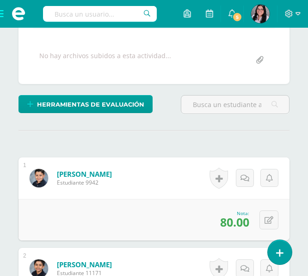
scroll to position [0, 0]
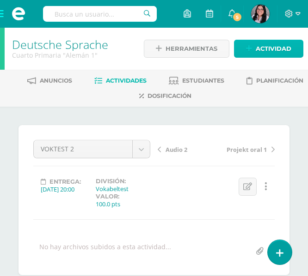
click at [259, 54] on span "Actividad" at bounding box center [273, 48] width 36 height 17
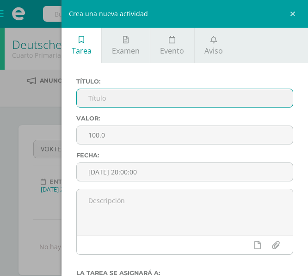
click at [156, 99] on input "text" at bounding box center [185, 98] width 216 height 18
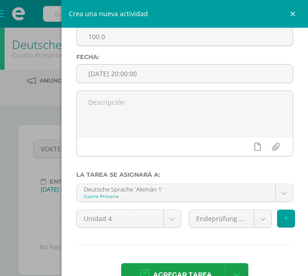
scroll to position [126, 0]
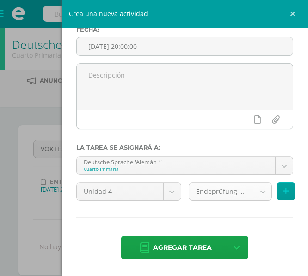
type input "Audio 3"
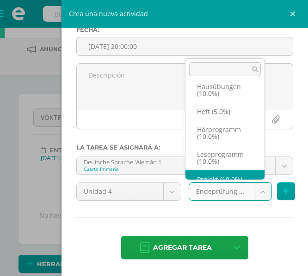
scroll to position [55, 0]
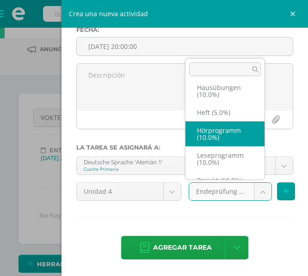
select select "233208"
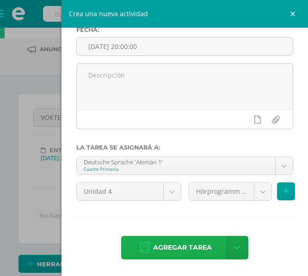
click at [184, 240] on span "Agregar tarea" at bounding box center [182, 248] width 59 height 23
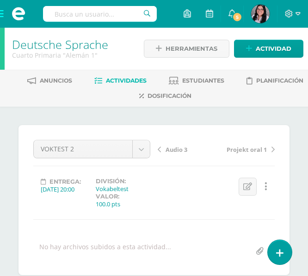
click at [169, 148] on span "Audio 3" at bounding box center [176, 150] width 22 height 8
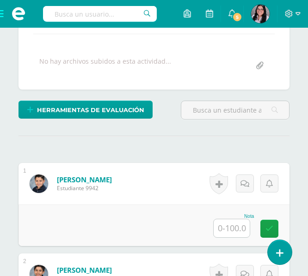
scroll to position [189, 0]
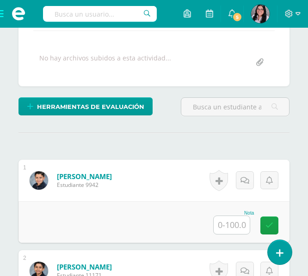
click at [240, 229] on input "text" at bounding box center [231, 225] width 36 height 18
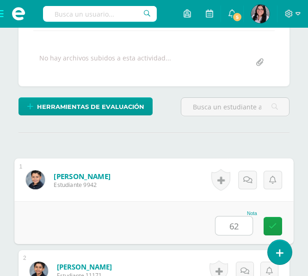
type input "62"
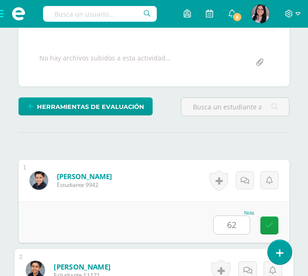
scroll to position [367, 0]
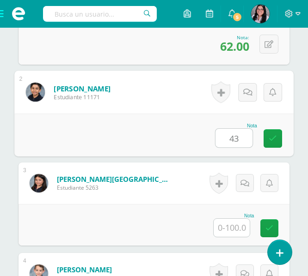
type input "43"
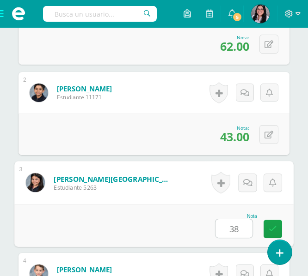
type input "38"
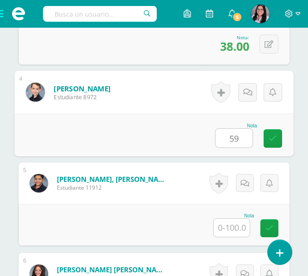
type input "59"
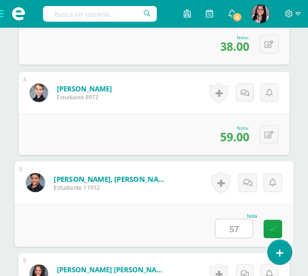
type input "57"
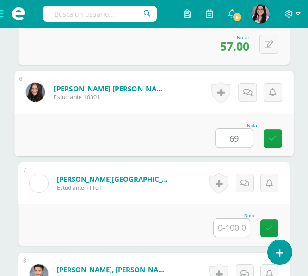
type input "69"
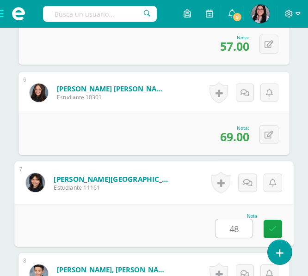
type input "48"
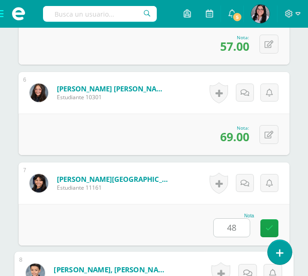
scroll to position [911, 0]
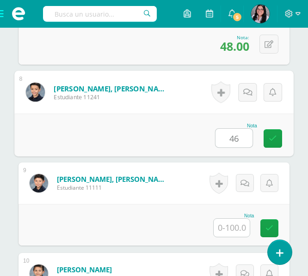
type input "46"
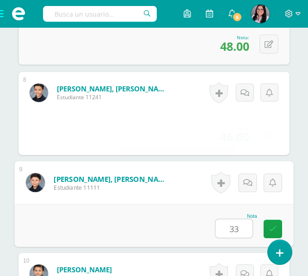
type input "33"
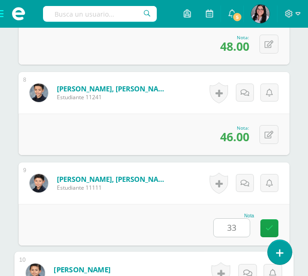
scroll to position [1092, 0]
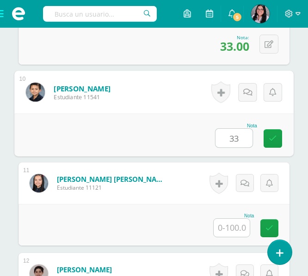
type input "33"
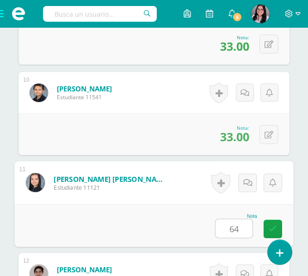
type input "64"
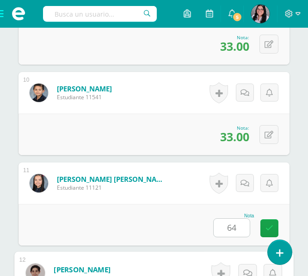
scroll to position [1273, 0]
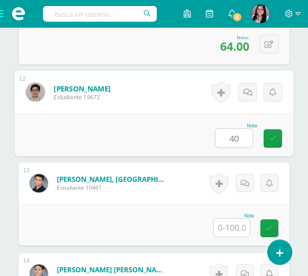
type input "40"
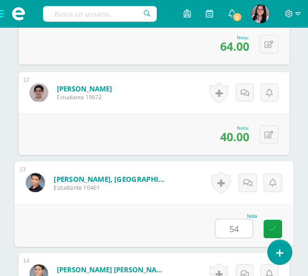
type input "54"
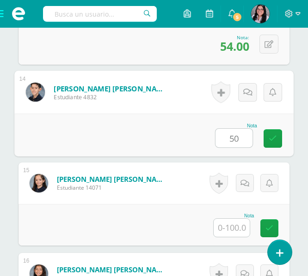
type input "50"
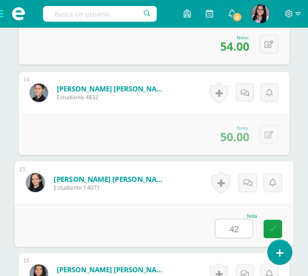
type input "42"
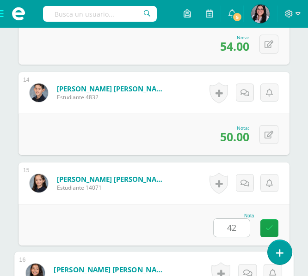
scroll to position [1620, 0]
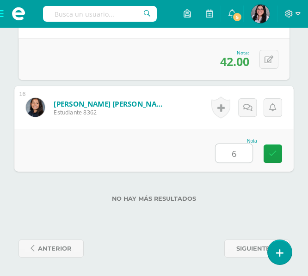
type input "64"
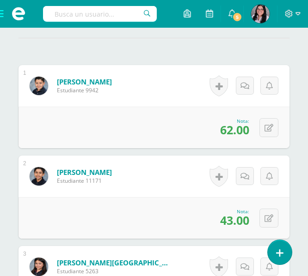
scroll to position [0, 0]
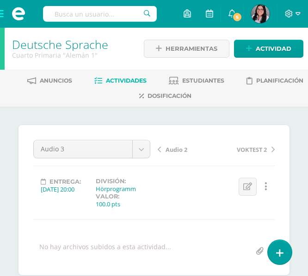
click at [5, 13] on span at bounding box center [18, 14] width 37 height 28
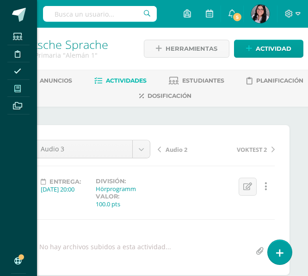
click at [19, 84] on span at bounding box center [17, 88] width 21 height 12
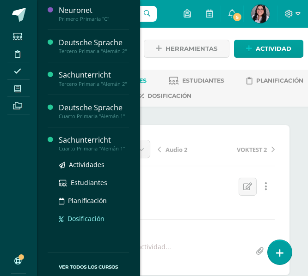
scroll to position [86, 0]
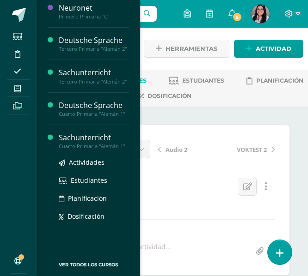
click at [82, 140] on div "Sachunterricht" at bounding box center [94, 138] width 70 height 11
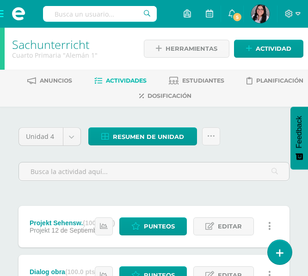
click at [6, 6] on span at bounding box center [18, 14] width 37 height 28
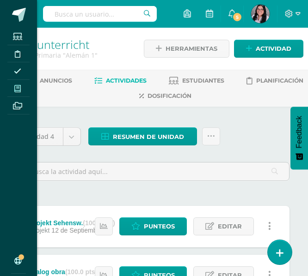
click at [23, 89] on span at bounding box center [17, 88] width 21 height 12
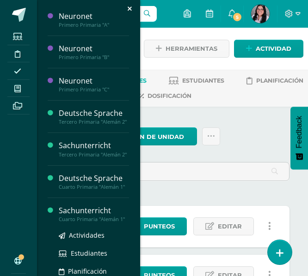
click at [76, 216] on div "Sachunterricht" at bounding box center [94, 211] width 70 height 11
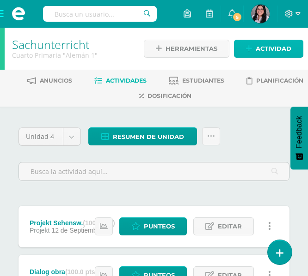
click at [263, 46] on span "Actividad" at bounding box center [273, 48] width 36 height 17
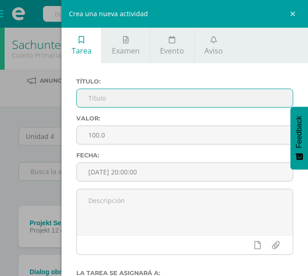
click at [110, 103] on input "text" at bounding box center [185, 98] width 216 height 18
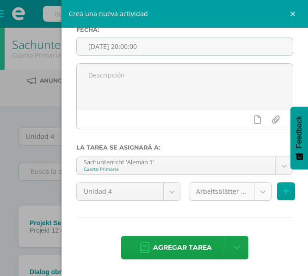
type input "Semana 4"
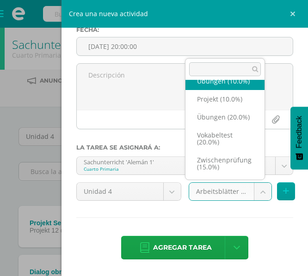
scroll to position [76, 0]
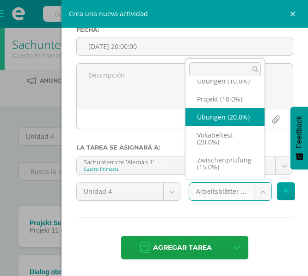
select select "233215"
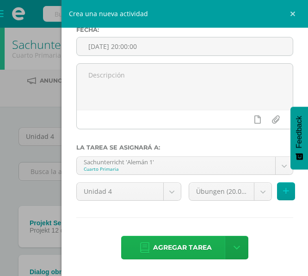
click at [160, 248] on span "Agregar tarea" at bounding box center [182, 248] width 59 height 23
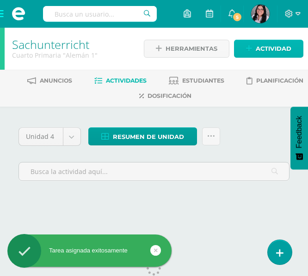
click at [272, 51] on span "Actividad" at bounding box center [273, 48] width 36 height 17
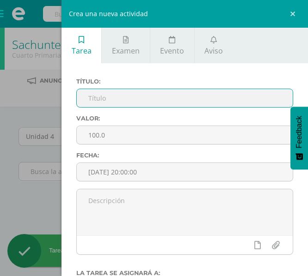
click at [155, 94] on input "text" at bounding box center [185, 98] width 216 height 18
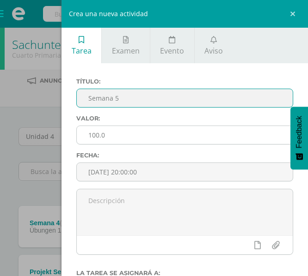
scroll to position [126, 0]
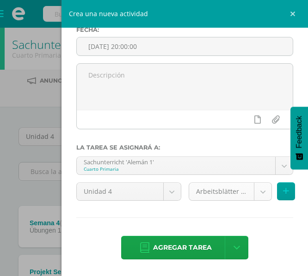
type input "Semana 5"
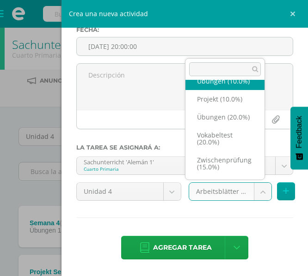
scroll to position [79, 0]
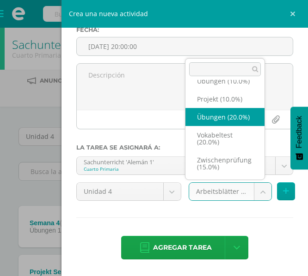
select select "233215"
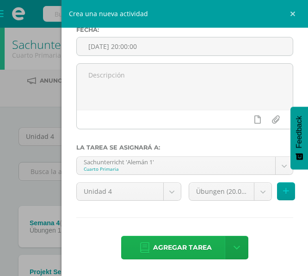
click at [175, 247] on span "Agregar tarea" at bounding box center [182, 248] width 59 height 23
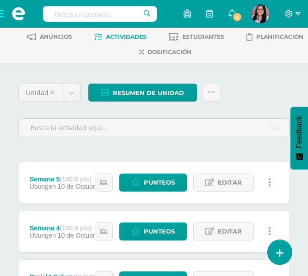
scroll to position [49, 0]
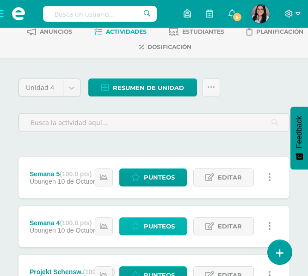
click at [145, 221] on span "Punteos" at bounding box center [159, 226] width 31 height 17
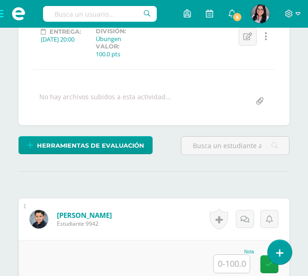
scroll to position [151, 0]
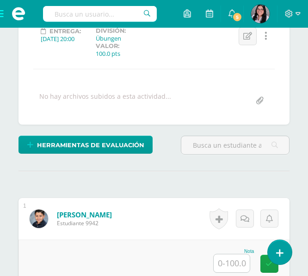
click at [145, 221] on form "[PERSON_NAME] Estudiante 9942 Nota 0 [GEOGRAPHIC_DATA]" at bounding box center [153, 219] width 271 height 42
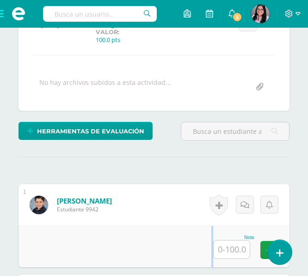
scroll to position [165, 0]
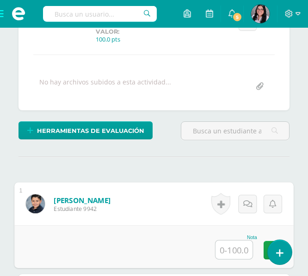
click at [222, 252] on input "text" at bounding box center [233, 250] width 37 height 18
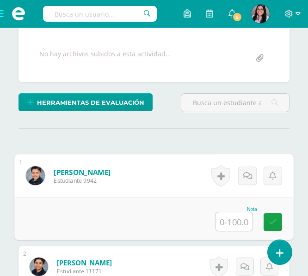
scroll to position [194, 0]
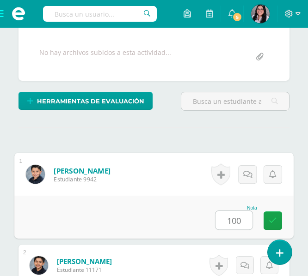
type input "100"
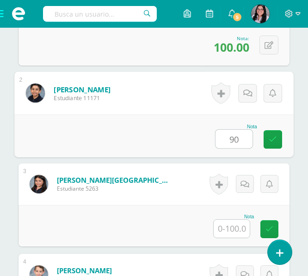
type input "90"
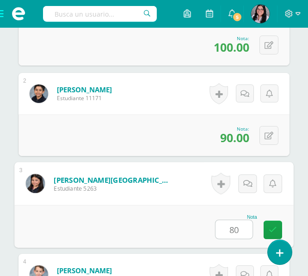
type input "80"
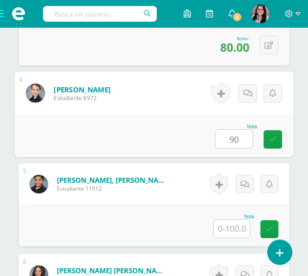
type input "90"
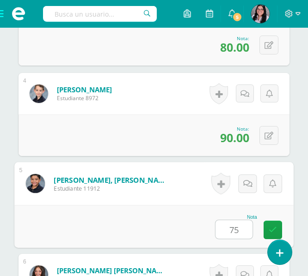
type input "75"
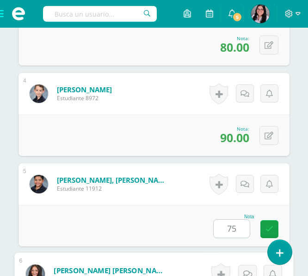
scroll to position [729, 0]
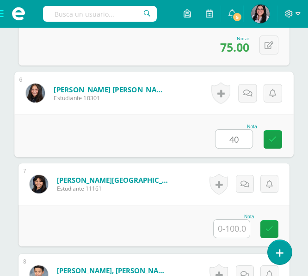
type input "40"
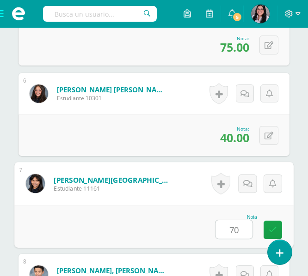
type input "70"
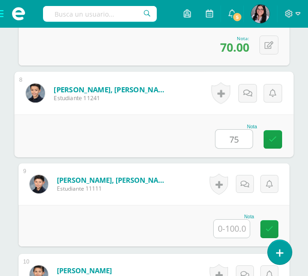
type input "75"
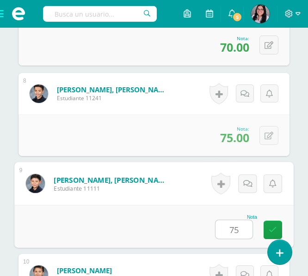
type input "75"
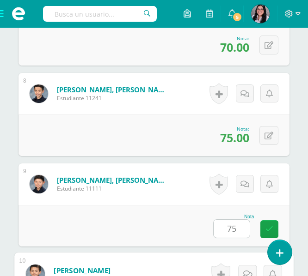
scroll to position [1091, 0]
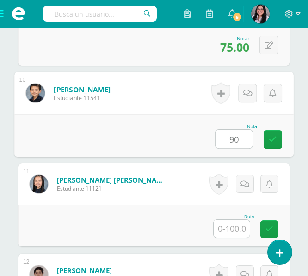
type input "90"
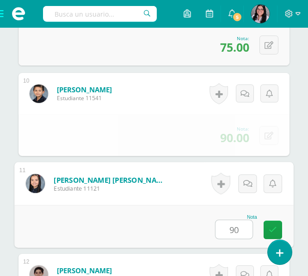
type input "90"
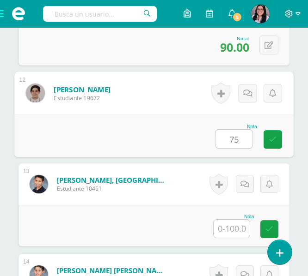
type input "75"
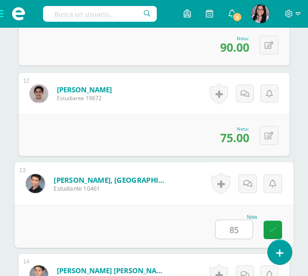
type input "85"
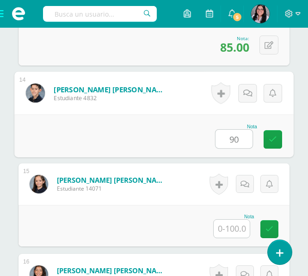
type input "90"
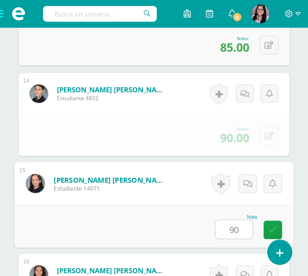
type input "90"
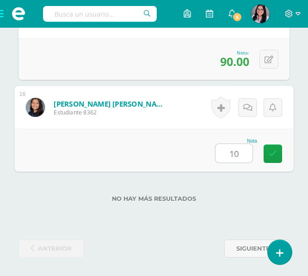
type input "100"
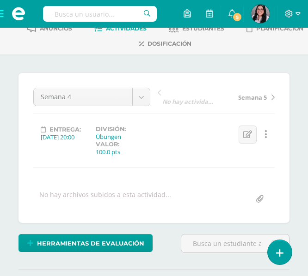
scroll to position [0, 0]
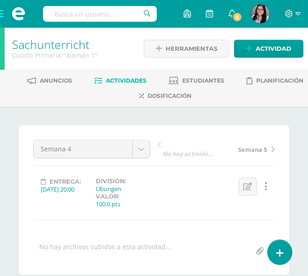
click at [248, 149] on span "Semana 5" at bounding box center [252, 150] width 29 height 8
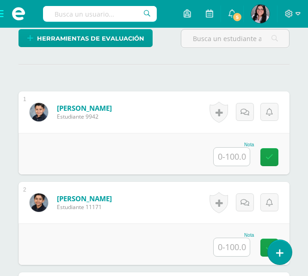
scroll to position [258, 0]
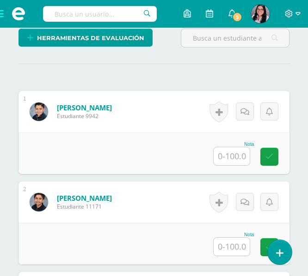
click at [230, 163] on input "text" at bounding box center [231, 156] width 36 height 18
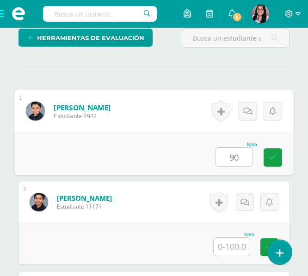
type input "90"
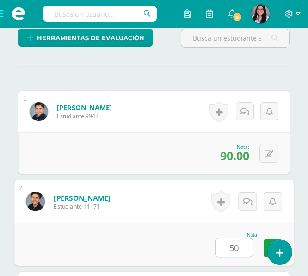
type input "50"
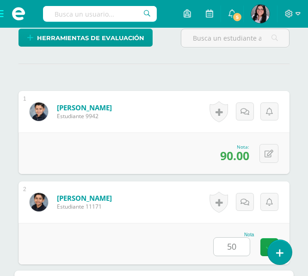
scroll to position [457, 0]
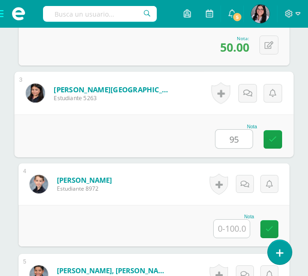
type input "95"
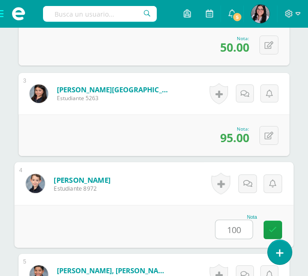
type input "100"
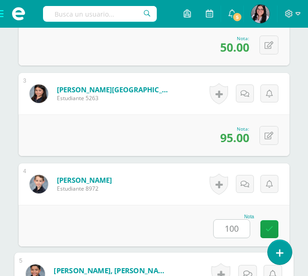
scroll to position [638, 0]
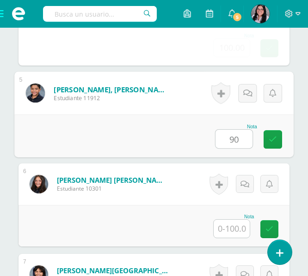
type input "90"
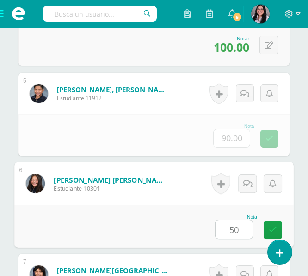
type input "50"
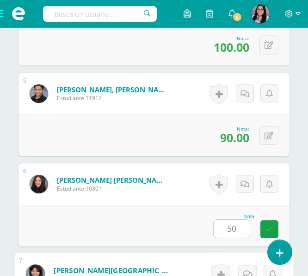
scroll to position [819, 0]
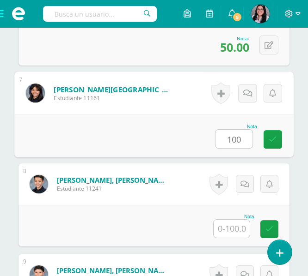
type input "100"
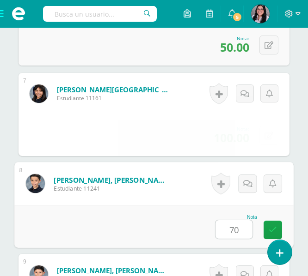
type input "70"
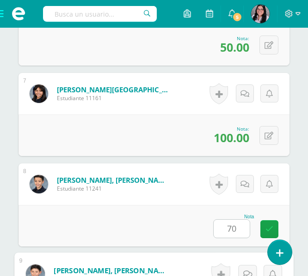
scroll to position [1000, 0]
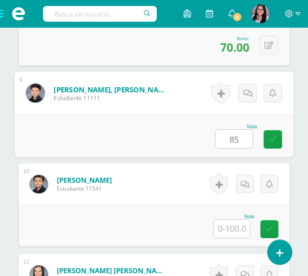
type input "85"
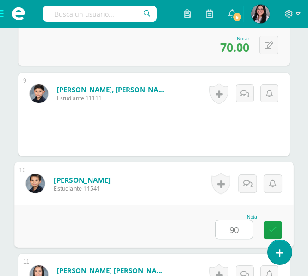
type input "90"
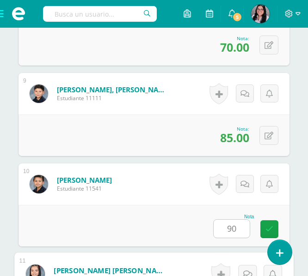
scroll to position [1181, 0]
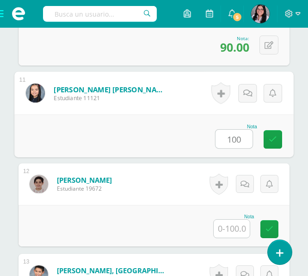
type input "100"
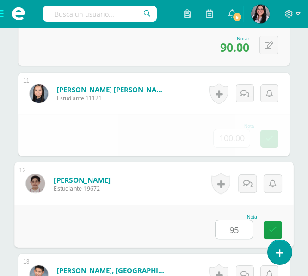
type input "95"
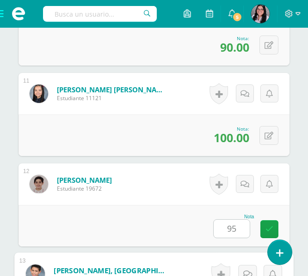
scroll to position [1362, 0]
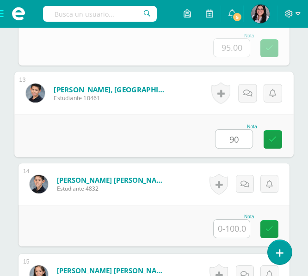
type input "90"
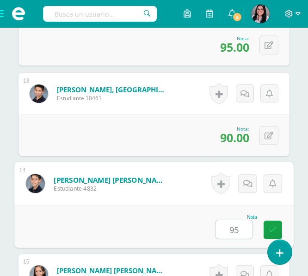
type input "95"
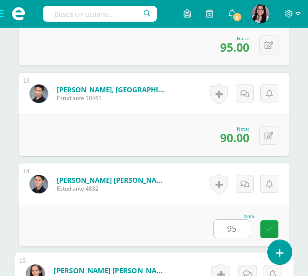
scroll to position [1544, 0]
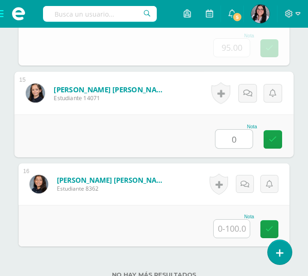
type input "0"
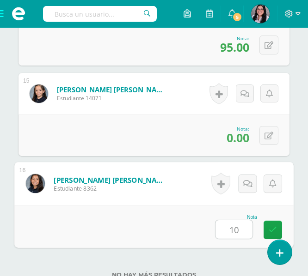
type input "100"
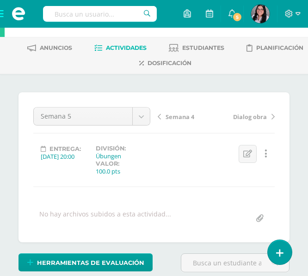
scroll to position [0, 0]
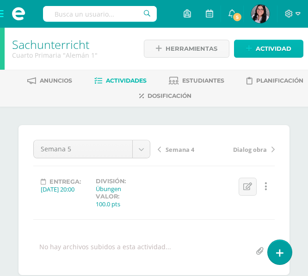
click at [271, 55] on span "Actividad" at bounding box center [273, 48] width 36 height 17
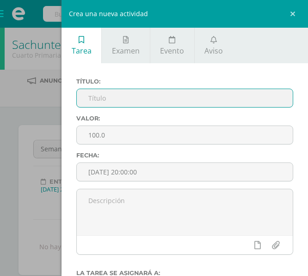
click at [155, 101] on input "text" at bounding box center [185, 98] width 216 height 18
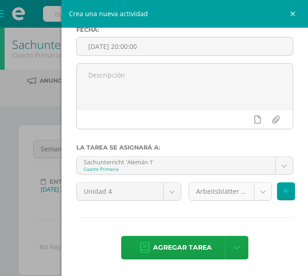
type input "VOKTEST 2"
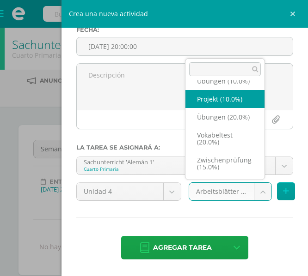
scroll to position [71, 0]
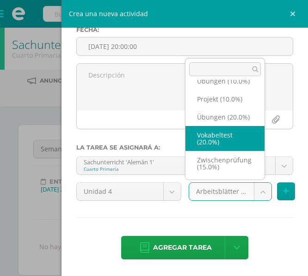
select select "233219"
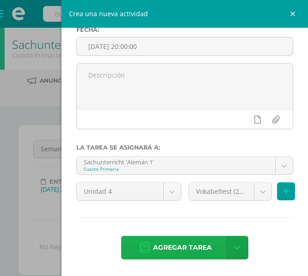
click at [178, 253] on span "Agregar tarea" at bounding box center [182, 248] width 59 height 23
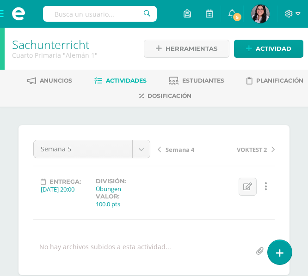
click at [257, 153] on span "VOKTEST 2" at bounding box center [252, 150] width 30 height 8
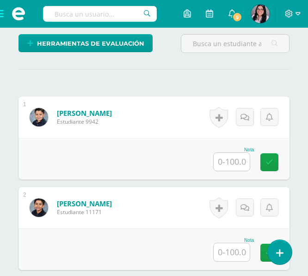
scroll to position [253, 0]
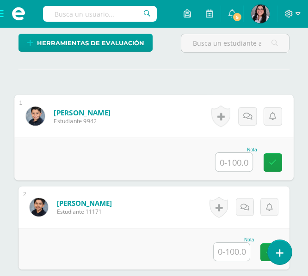
click at [230, 163] on input "text" at bounding box center [233, 162] width 37 height 18
type input "100"
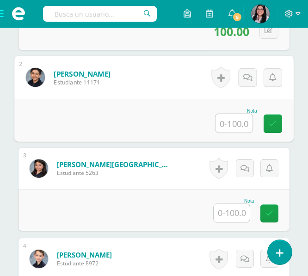
scroll to position [383, 0]
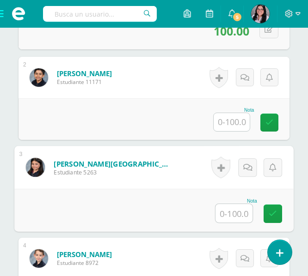
click at [226, 216] on input "text" at bounding box center [233, 213] width 37 height 18
type input "70"
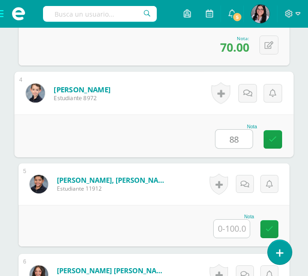
type input "88"
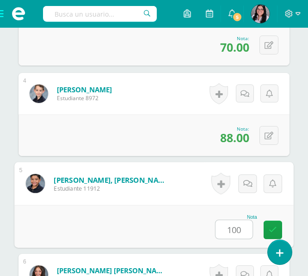
type input "100"
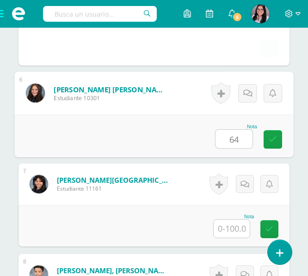
type input "64"
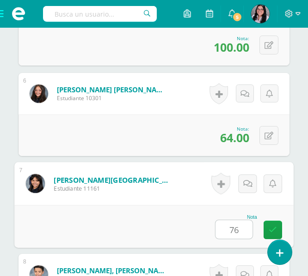
type input "76"
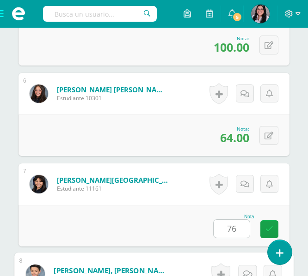
scroll to position [910, 0]
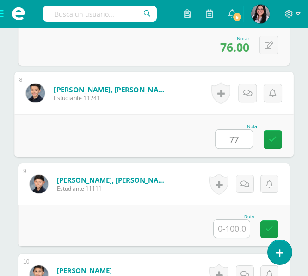
type input "77"
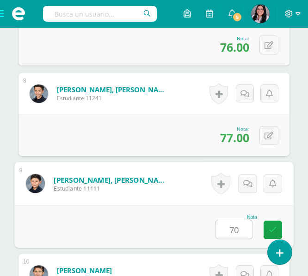
type input "70"
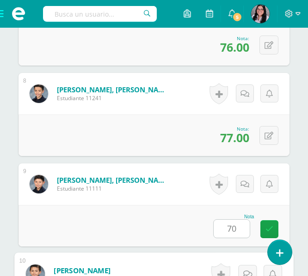
scroll to position [1091, 0]
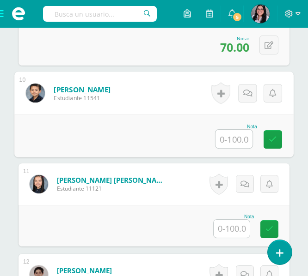
type input "9"
type input "83"
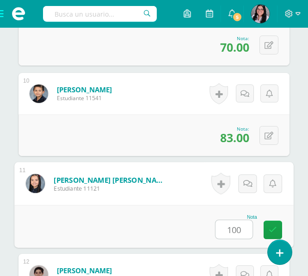
type input "100"
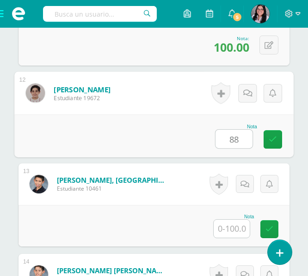
type input "88"
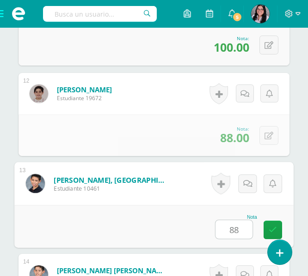
type input "88"
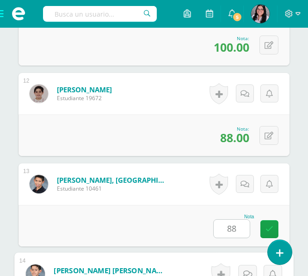
scroll to position [1453, 0]
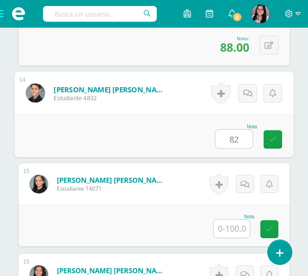
type input "82"
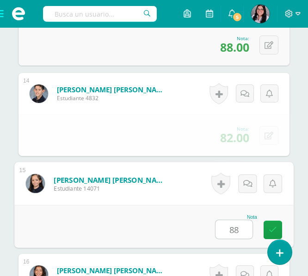
type input "88"
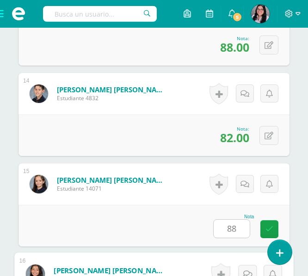
scroll to position [1620, 0]
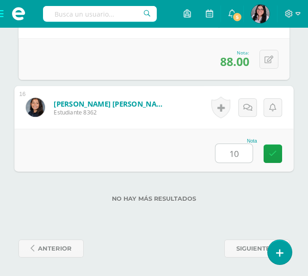
type input "100"
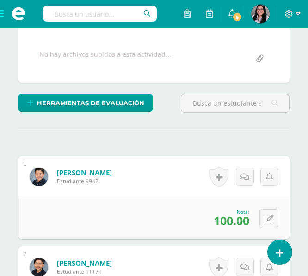
scroll to position [0, 0]
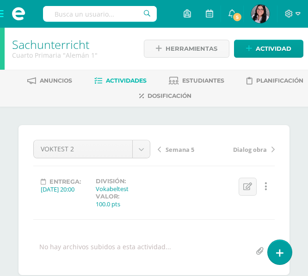
click at [6, 17] on span at bounding box center [18, 14] width 37 height 28
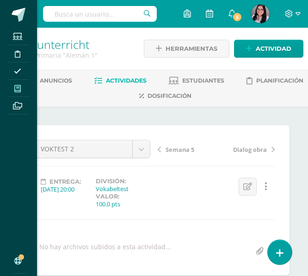
click at [15, 87] on icon at bounding box center [17, 88] width 6 height 7
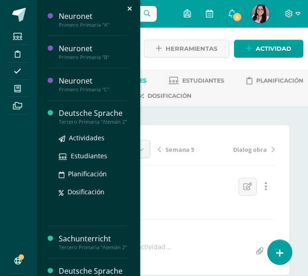
click at [76, 116] on div "Deutsche Sprache" at bounding box center [94, 113] width 70 height 11
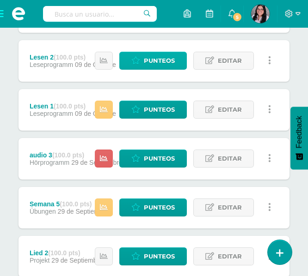
scroll to position [413, 0]
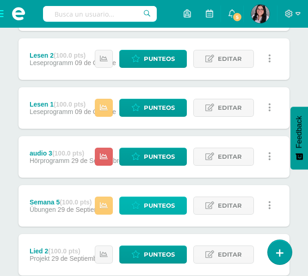
click at [159, 203] on span "Punteos" at bounding box center [159, 205] width 31 height 17
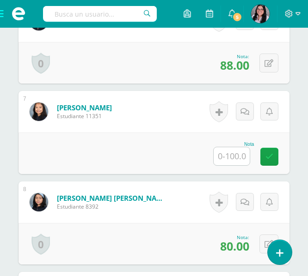
scroll to position [803, 0]
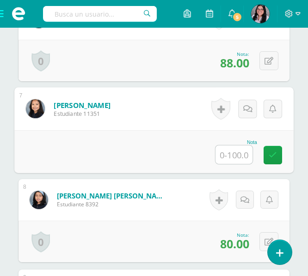
click at [237, 151] on input "text" at bounding box center [233, 155] width 37 height 18
type input "65"
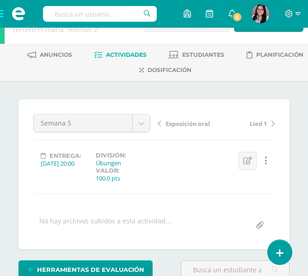
scroll to position [0, 0]
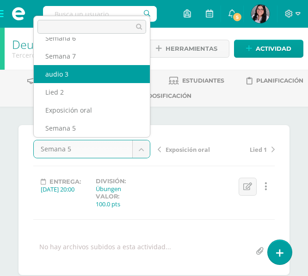
scroll to position [94, 0]
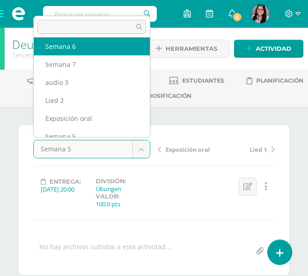
select select "/dashboard/teacher/grade-activity/237851/"
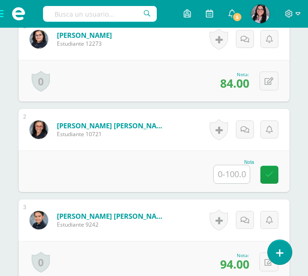
scroll to position [331, 0]
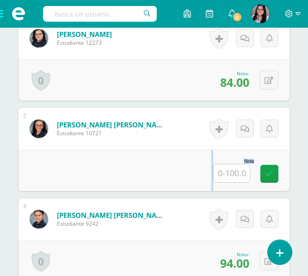
drag, startPoint x: 207, startPoint y: 173, endPoint x: 234, endPoint y: 170, distance: 27.4
click at [234, 170] on div "Nota" at bounding box center [153, 171] width 271 height 42
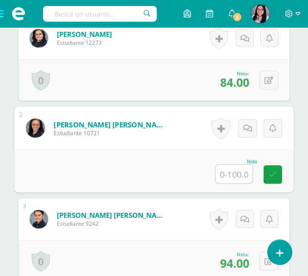
click at [234, 170] on input "text" at bounding box center [233, 174] width 37 height 18
type input "70"
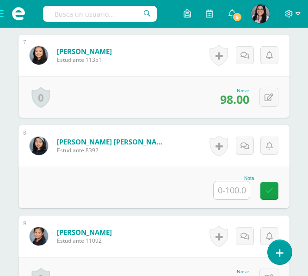
scroll to position [857, 0]
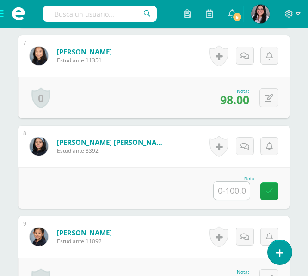
click at [231, 187] on input "text" at bounding box center [231, 191] width 36 height 18
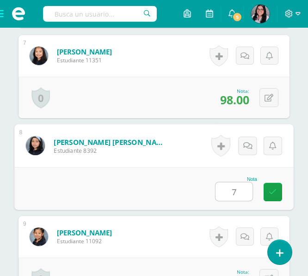
type input "70"
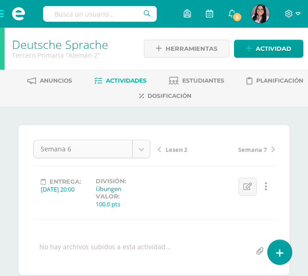
scroll to position [12, 0]
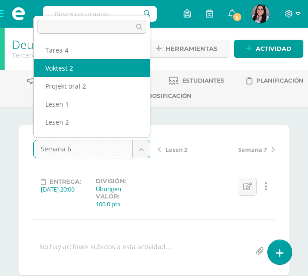
scroll to position [0, 0]
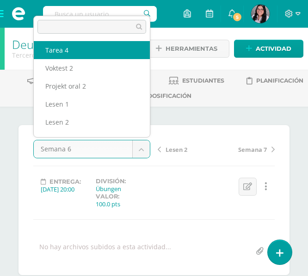
select select "/dashboard/teacher/grade-activity/237852/"
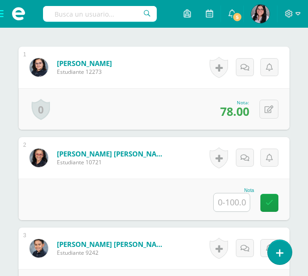
scroll to position [303, 0]
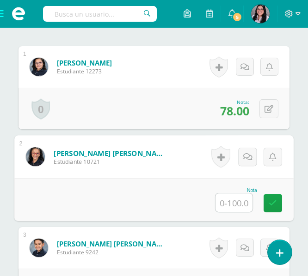
click at [232, 198] on input "text" at bounding box center [233, 203] width 37 height 18
type input "70"
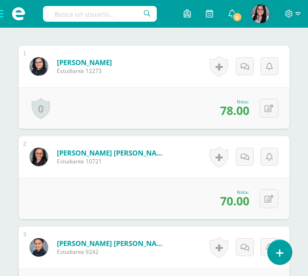
scroll to position [0, 0]
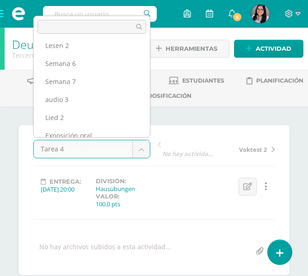
scroll to position [93, 0]
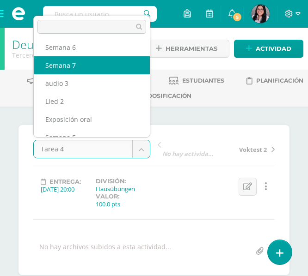
select select "/dashboard/teacher/grade-activity/237855/"
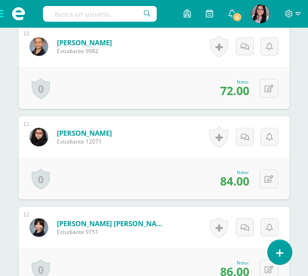
scroll to position [1348, 0]
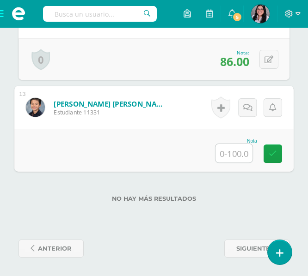
click at [230, 147] on input "text" at bounding box center [233, 153] width 37 height 18
type input "78"
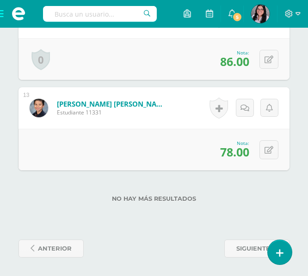
click at [8, 22] on span at bounding box center [18, 14] width 37 height 28
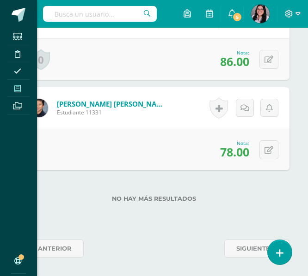
click at [12, 91] on span at bounding box center [17, 88] width 21 height 12
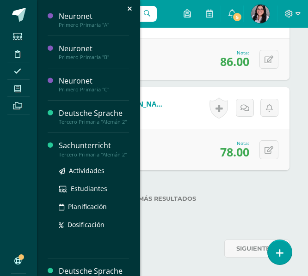
click at [72, 148] on div "Sachunterricht" at bounding box center [94, 145] width 70 height 11
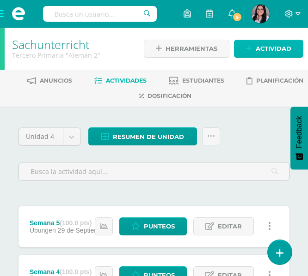
click at [243, 47] on link "Actividad" at bounding box center [268, 49] width 69 height 18
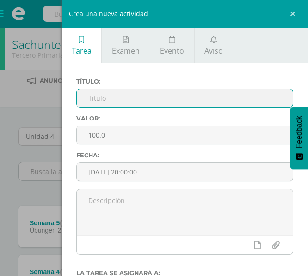
click at [123, 104] on input "text" at bounding box center [185, 98] width 216 height 18
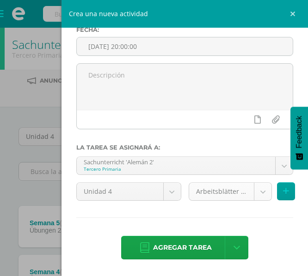
type input "Semana 6"
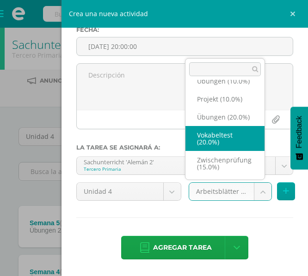
scroll to position [82, 0]
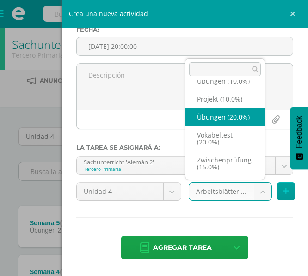
select select "233197"
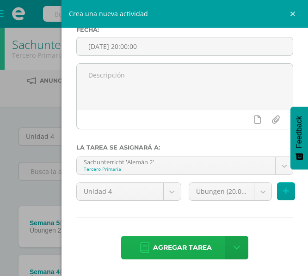
click at [167, 245] on span "Agregar tarea" at bounding box center [182, 248] width 59 height 23
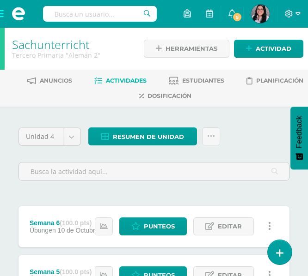
click at [161, 217] on div "Estatus de Actividad: 13 Estudiantes sin calificar 0 Estudiantes con cero Media…" at bounding box center [185, 227] width 208 height 42
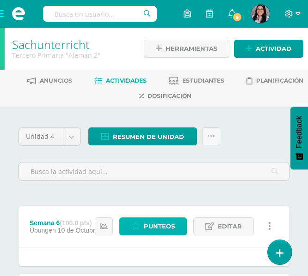
click at [160, 226] on span "Punteos" at bounding box center [159, 226] width 31 height 17
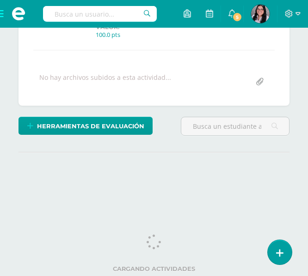
scroll to position [170, 0]
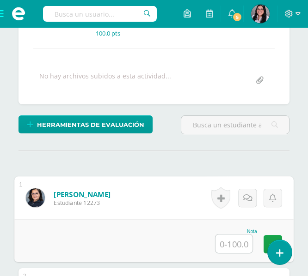
click at [230, 245] on input "text" at bounding box center [233, 244] width 37 height 18
type input "82"
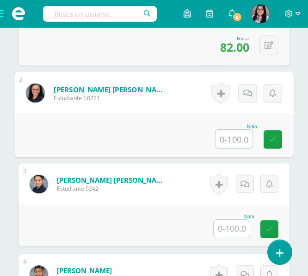
scroll to position [367, 0]
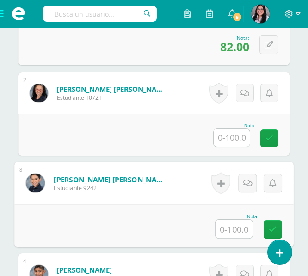
click at [226, 234] on input "text" at bounding box center [233, 229] width 37 height 18
type input "74"
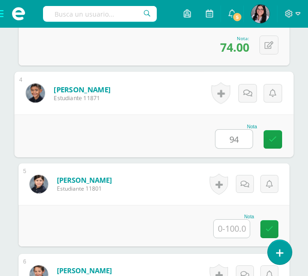
type input "94"
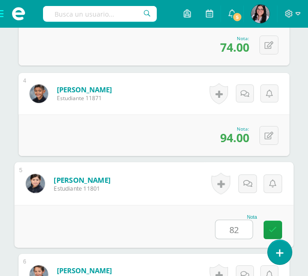
type input "82"
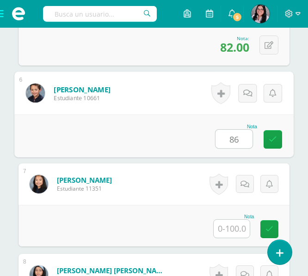
type input "86"
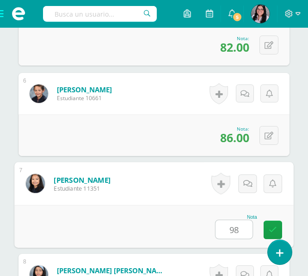
type input "98"
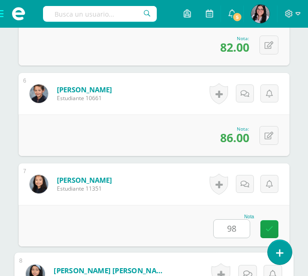
scroll to position [910, 0]
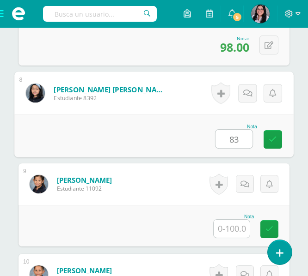
type input "83"
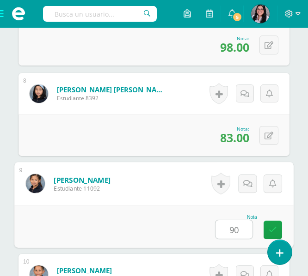
type input "90"
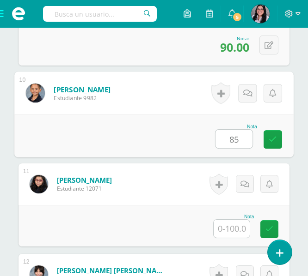
type input "85"
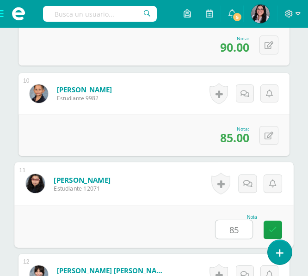
type input "85"
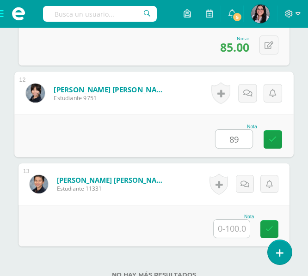
type input "89"
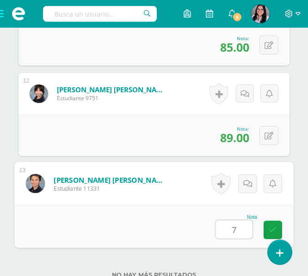
type input "70"
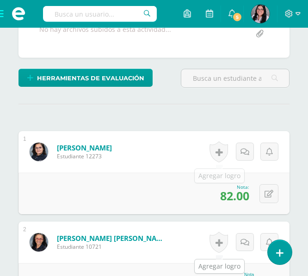
scroll to position [0, 0]
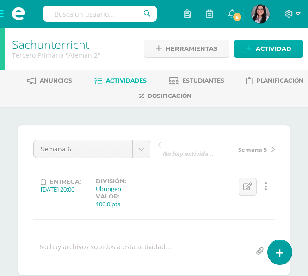
click at [256, 50] on span "Actividad" at bounding box center [273, 48] width 36 height 17
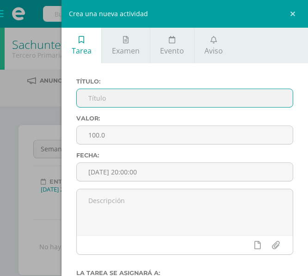
click at [173, 97] on input "text" at bounding box center [185, 98] width 216 height 18
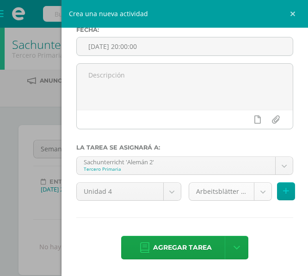
type input "Semana 7"
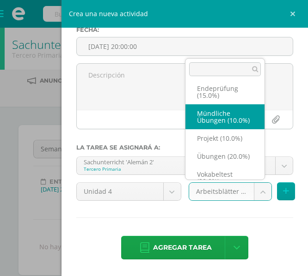
scroll to position [62, 0]
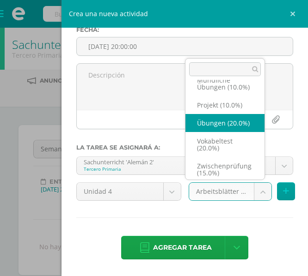
select select "233197"
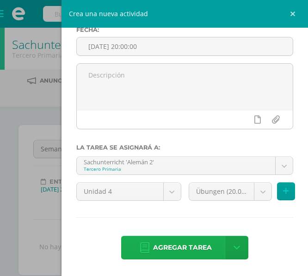
click at [170, 237] on span "Agregar tarea" at bounding box center [182, 248] width 59 height 23
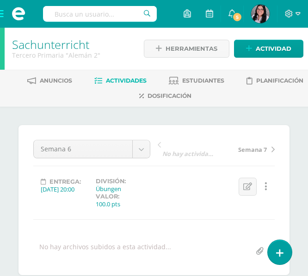
click at [256, 152] on span "Semana 7" at bounding box center [252, 150] width 29 height 8
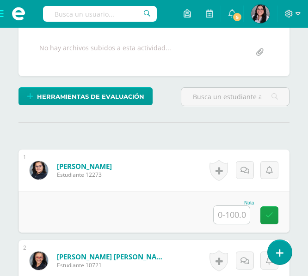
scroll to position [201, 0]
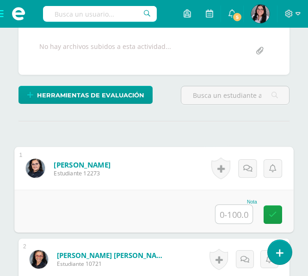
click at [236, 217] on input "text" at bounding box center [233, 214] width 37 height 18
type input "78"
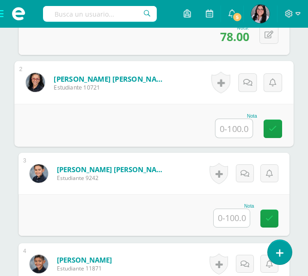
scroll to position [378, 0]
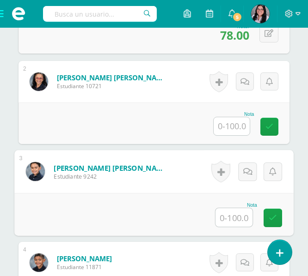
click at [225, 213] on input "text" at bounding box center [233, 217] width 37 height 18
type input "88"
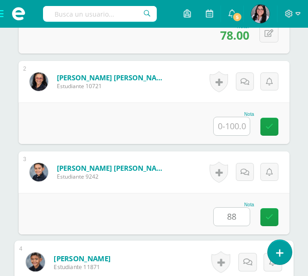
scroll to position [547, 0]
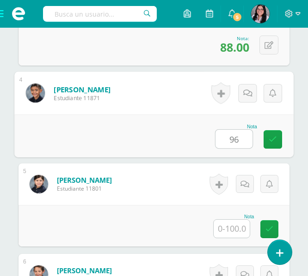
type input "96"
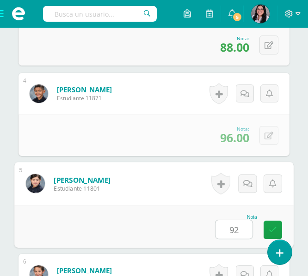
type input "92"
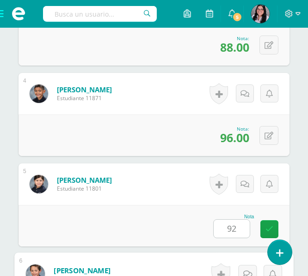
scroll to position [729, 0]
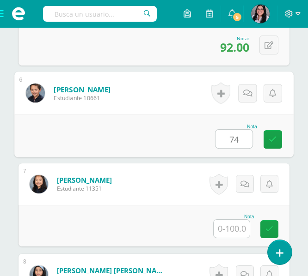
type input "74"
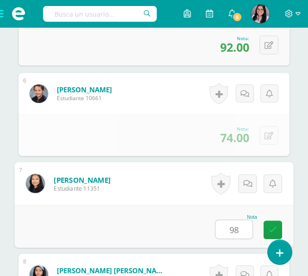
type input "98"
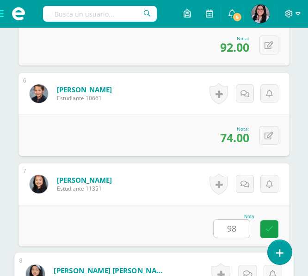
scroll to position [910, 0]
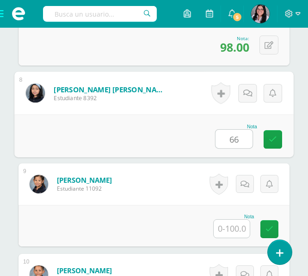
type input "66"
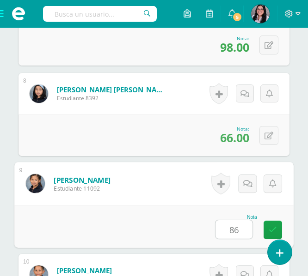
type input "86"
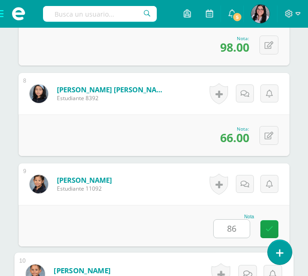
scroll to position [1091, 0]
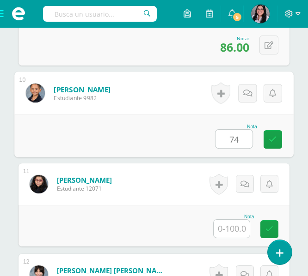
type input "74"
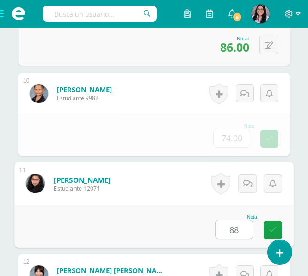
type input "88"
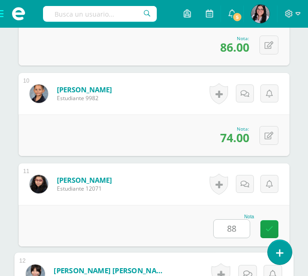
scroll to position [1272, 0]
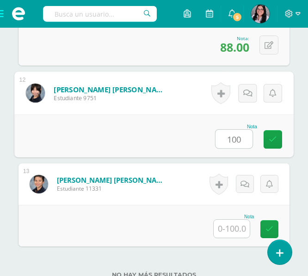
type input "100"
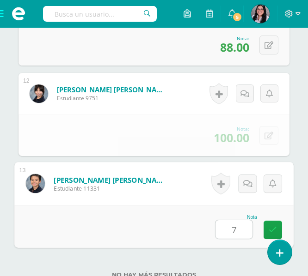
type input "72"
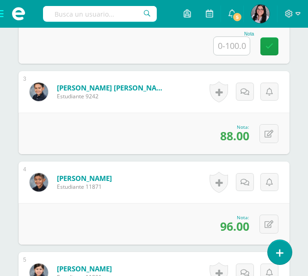
scroll to position [0, 0]
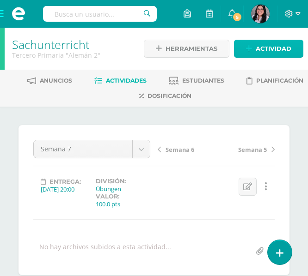
click at [274, 51] on span "Actividad" at bounding box center [273, 48] width 36 height 17
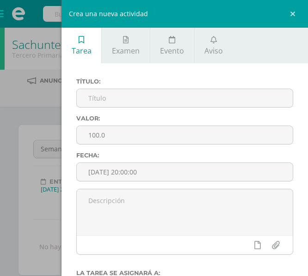
click at [51, 115] on div "Crea una nueva actividad Tarea Examen Evento Aviso Título: Valor: 100.0 Fecha: …" at bounding box center [154, 138] width 308 height 276
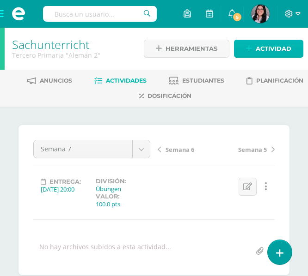
click at [258, 51] on span "Actividad" at bounding box center [273, 48] width 36 height 17
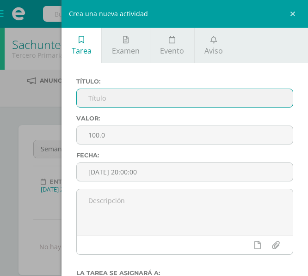
click at [137, 96] on input "text" at bounding box center [185, 98] width 216 height 18
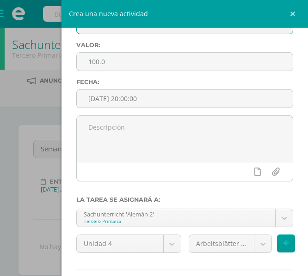
scroll to position [74, 0]
type input "VOKTEST 2"
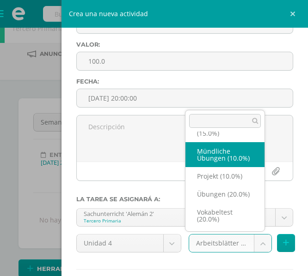
scroll to position [54, 0]
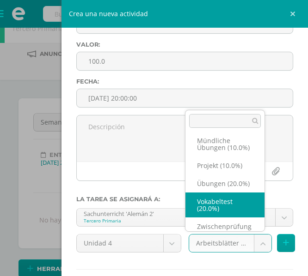
select select "233201"
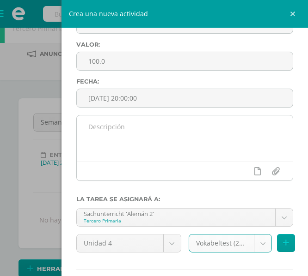
scroll to position [126, 0]
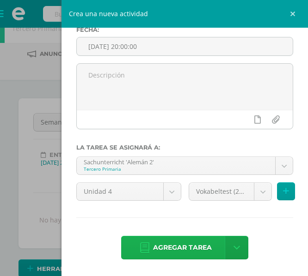
click at [177, 250] on span "Agregar tarea" at bounding box center [182, 248] width 59 height 23
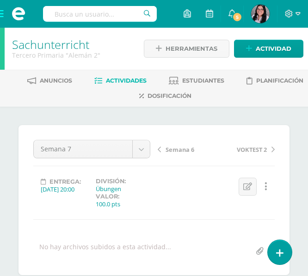
click at [258, 147] on span "VOKTEST 2" at bounding box center [252, 150] width 30 height 8
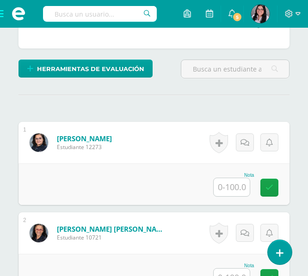
scroll to position [227, 0]
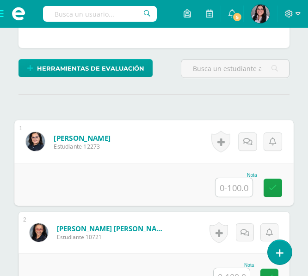
click at [219, 186] on input "text" at bounding box center [233, 187] width 37 height 18
type input "57"
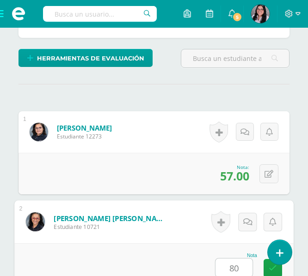
type input "80"
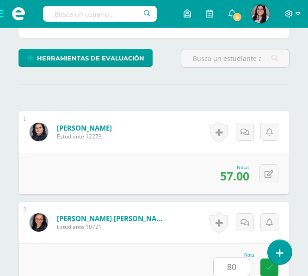
scroll to position [457, 0]
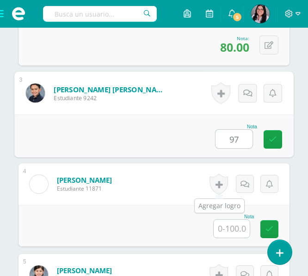
type input "97"
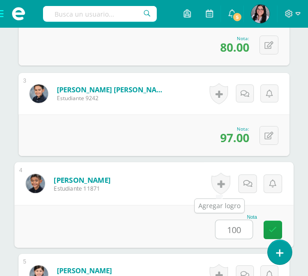
type input "100"
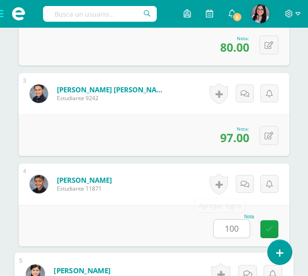
scroll to position [638, 0]
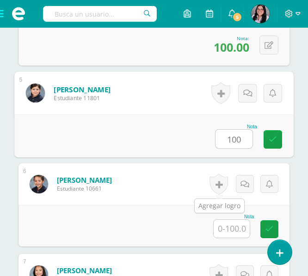
type input "100"
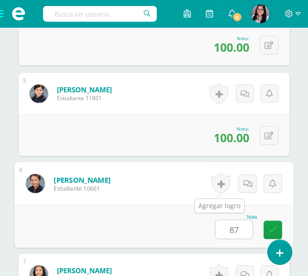
type input "87"
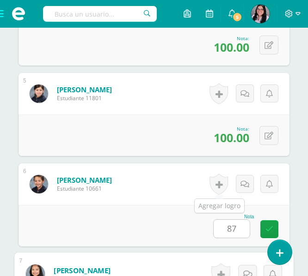
scroll to position [819, 0]
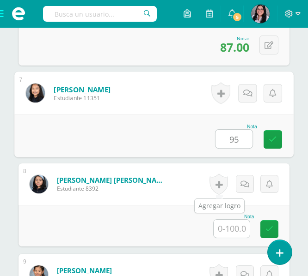
type input "95"
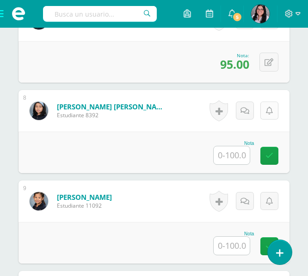
scroll to position [893, 0]
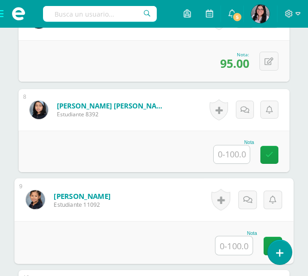
click at [228, 249] on input "text" at bounding box center [233, 246] width 37 height 18
type input "77"
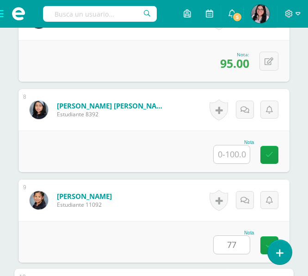
scroll to position [1091, 0]
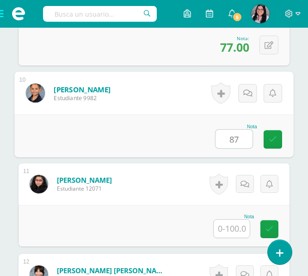
type input "87"
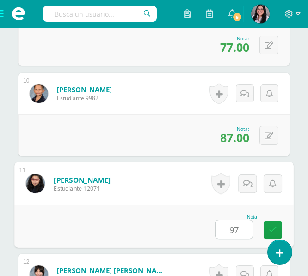
type input "97"
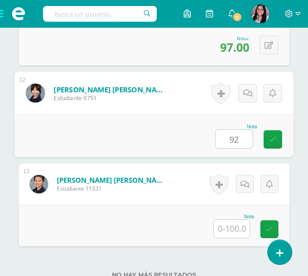
type input "92"
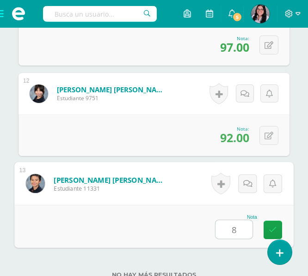
type input "82"
